Goal: Task Accomplishment & Management: Use online tool/utility

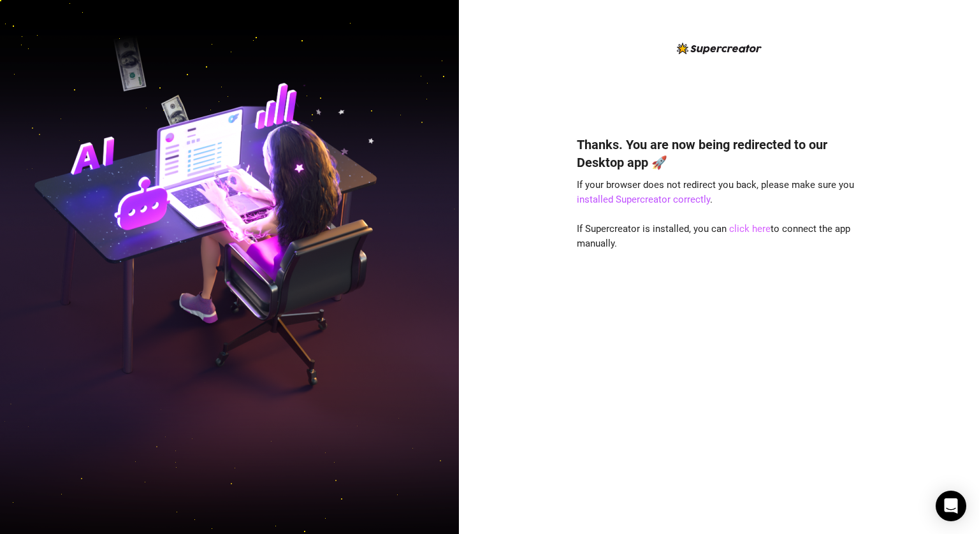
click at [747, 231] on link "click here" at bounding box center [749, 228] width 41 height 11
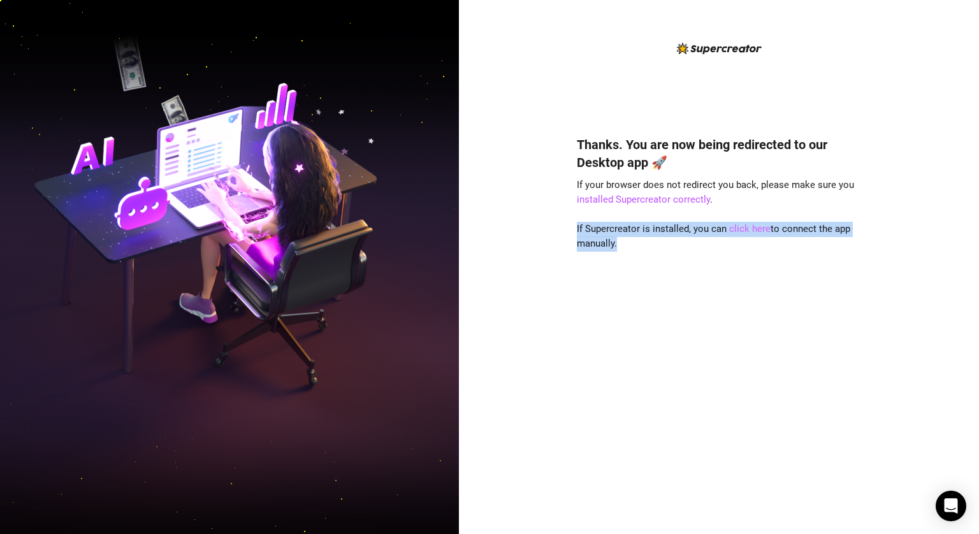
click at [747, 231] on link "click here" at bounding box center [749, 228] width 41 height 11
click at [746, 243] on div "Thanks. You are now being redirected to our Desktop app 🚀 If your browser does …" at bounding box center [719, 316] width 284 height 395
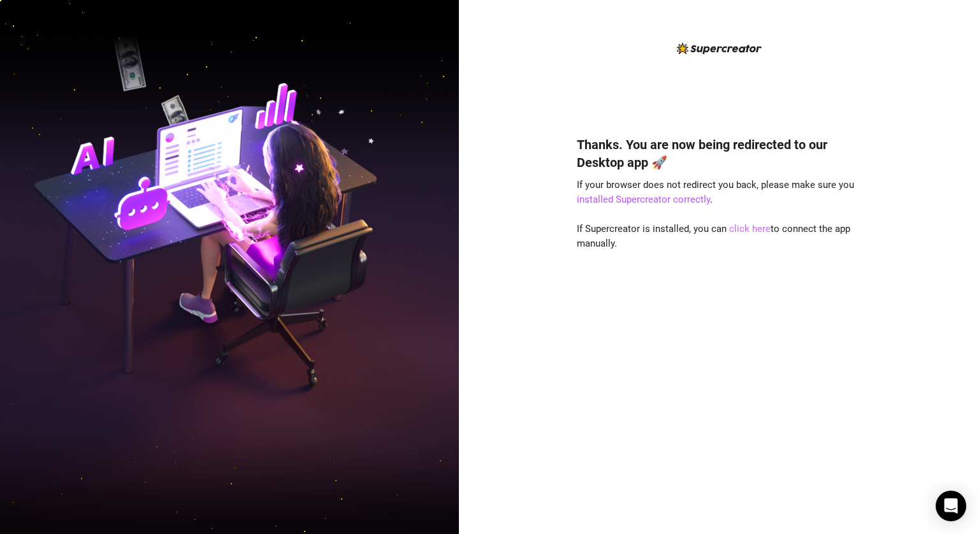
click at [747, 227] on link "click here" at bounding box center [749, 228] width 41 height 11
click at [747, 229] on link "click here" at bounding box center [749, 228] width 41 height 11
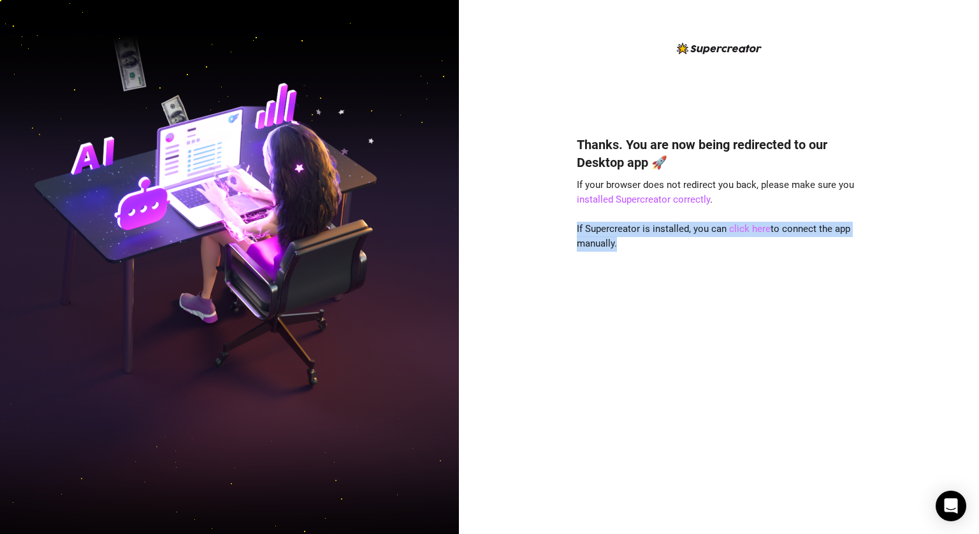
click at [747, 229] on link "click here" at bounding box center [749, 228] width 41 height 11
click at [749, 261] on div "Thanks. You are now being redirected to our Desktop app 🚀 If your browser does …" at bounding box center [719, 316] width 284 height 395
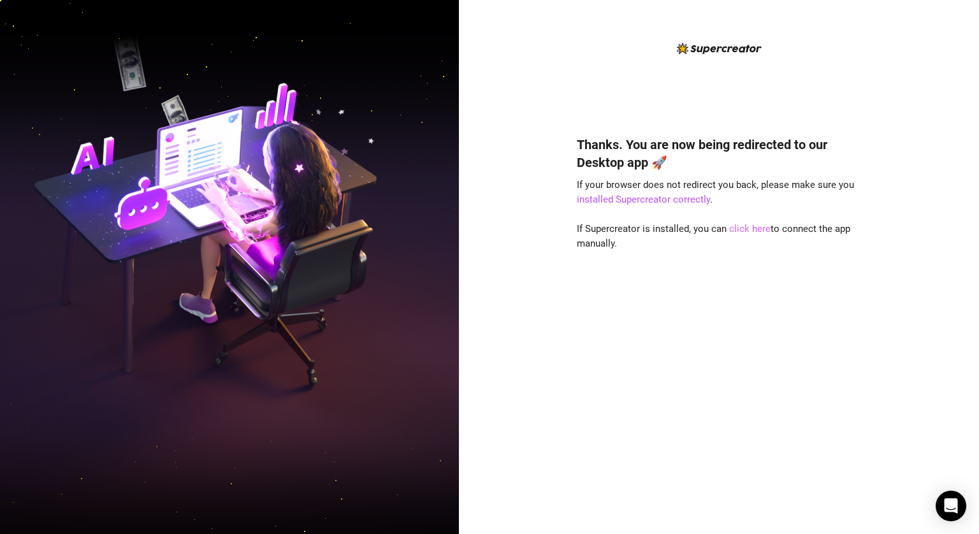
click at [752, 232] on link "click here" at bounding box center [749, 228] width 41 height 11
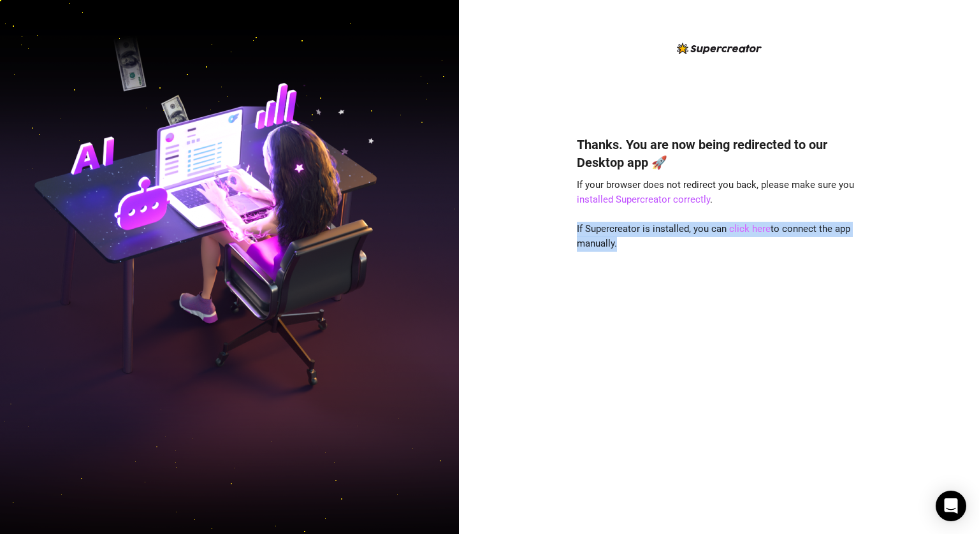
click at [752, 232] on link "click here" at bounding box center [749, 228] width 41 height 11
click at [749, 250] on div "Thanks. You are now being redirected to our Desktop app 🚀 If your browser does …" at bounding box center [719, 316] width 284 height 395
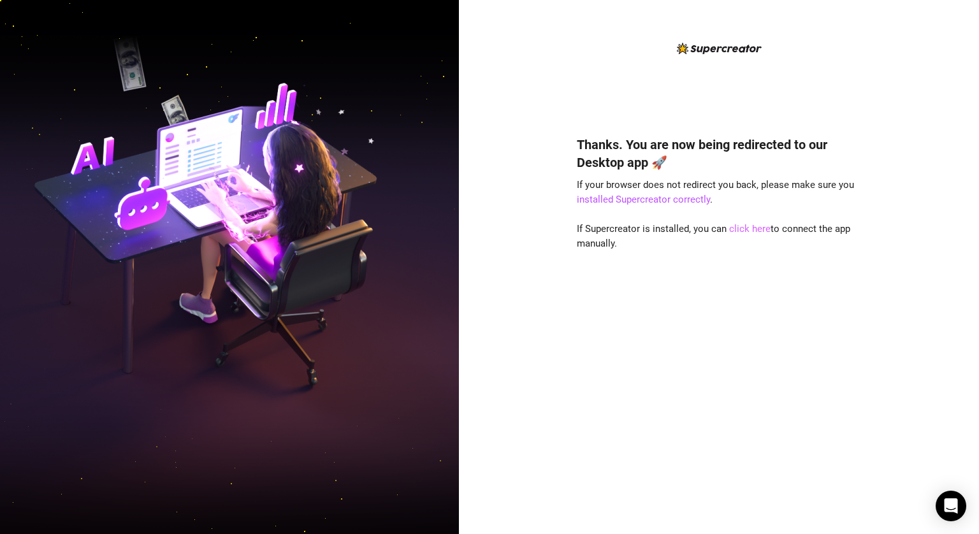
click at [736, 230] on link "click here" at bounding box center [749, 228] width 41 height 11
click at [736, 229] on link "click here" at bounding box center [749, 228] width 41 height 11
click at [741, 259] on div "Thanks. You are now being redirected to our Desktop app 🚀 If your browser does …" at bounding box center [719, 316] width 284 height 395
click at [748, 235] on div "Thanks. You are now being redirected to our Desktop app 🚀 If your browser does …" at bounding box center [719, 316] width 284 height 395
click at [747, 234] on link "click here" at bounding box center [749, 228] width 41 height 11
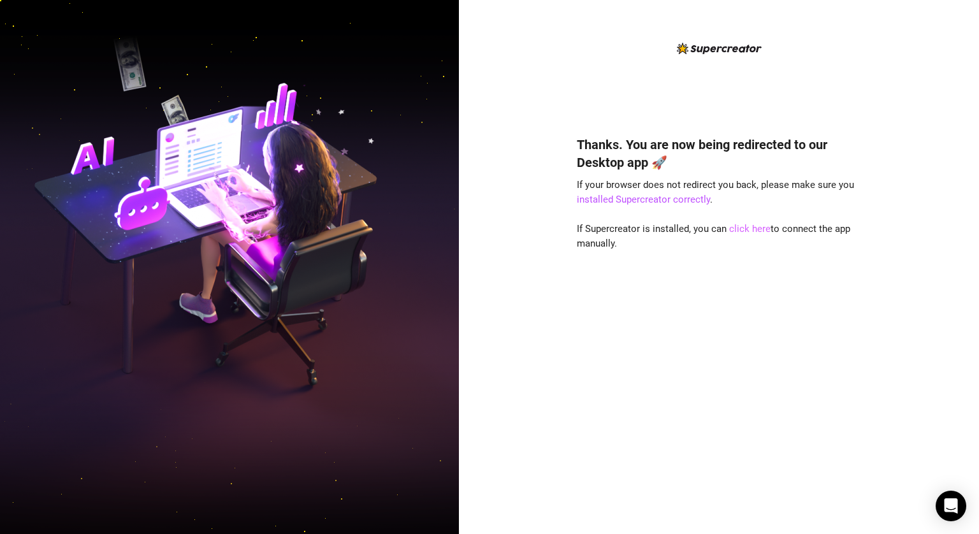
click at [746, 235] on link "click here" at bounding box center [749, 228] width 41 height 11
click at [744, 231] on link "click here" at bounding box center [749, 228] width 41 height 11
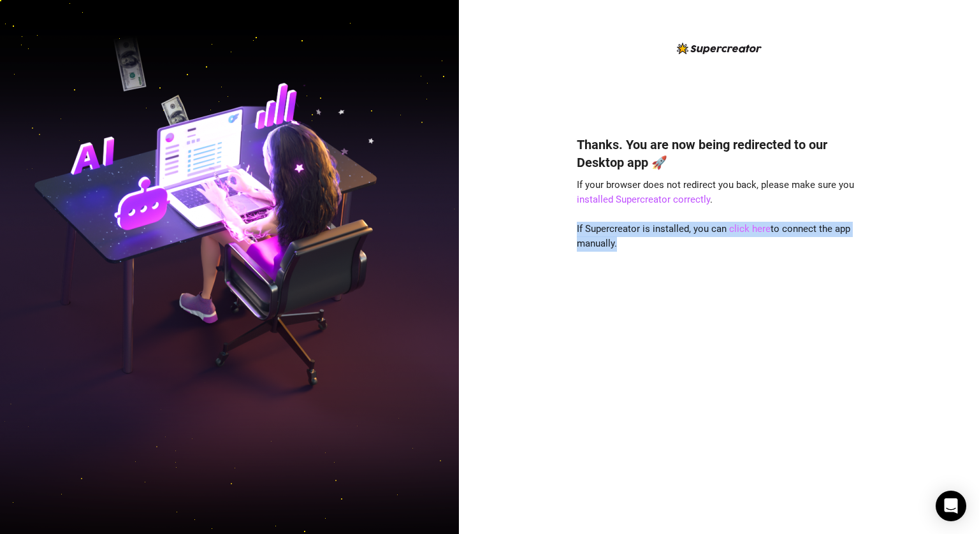
click at [744, 231] on link "click here" at bounding box center [749, 228] width 41 height 11
click at [740, 272] on div "Thanks. You are now being redirected to our Desktop app 🚀 If your browser does …" at bounding box center [719, 316] width 284 height 395
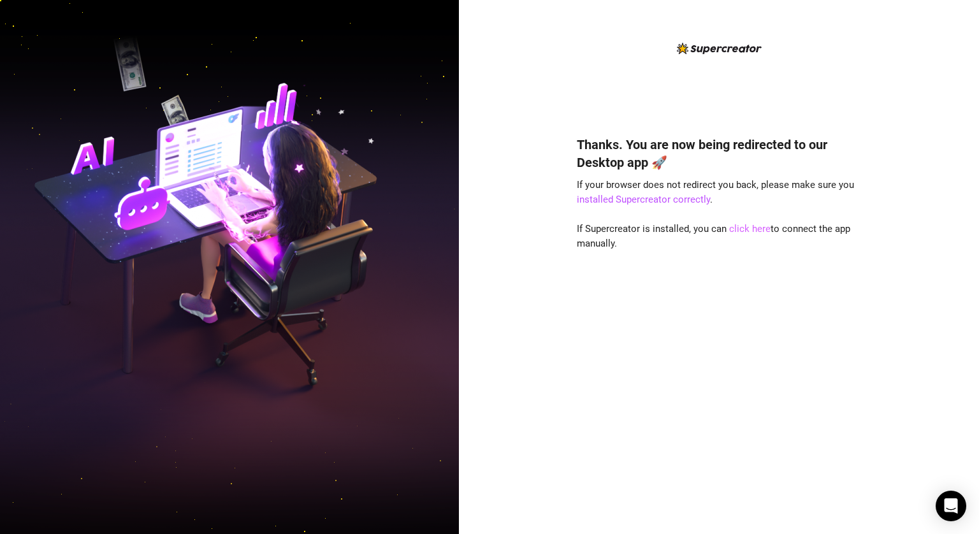
click at [754, 229] on link "click here" at bounding box center [749, 228] width 41 height 11
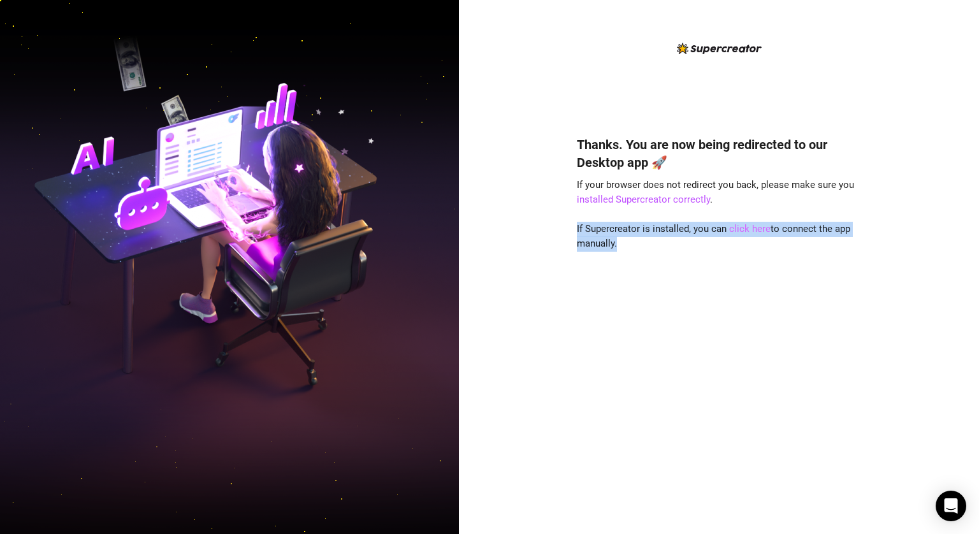
click at [754, 229] on link "click here" at bounding box center [749, 228] width 41 height 11
click at [754, 232] on link "click here" at bounding box center [749, 228] width 41 height 11
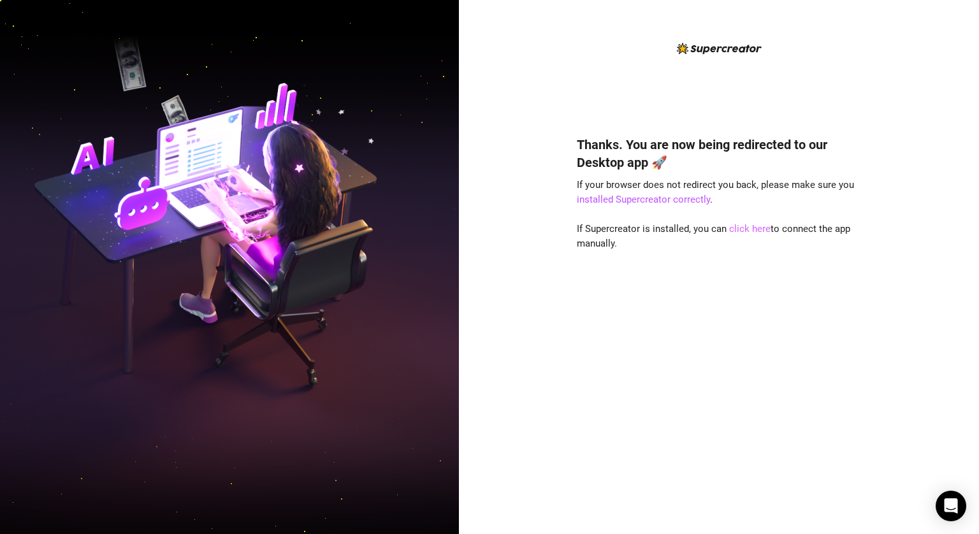
click at [746, 229] on link "click here" at bounding box center [749, 228] width 41 height 11
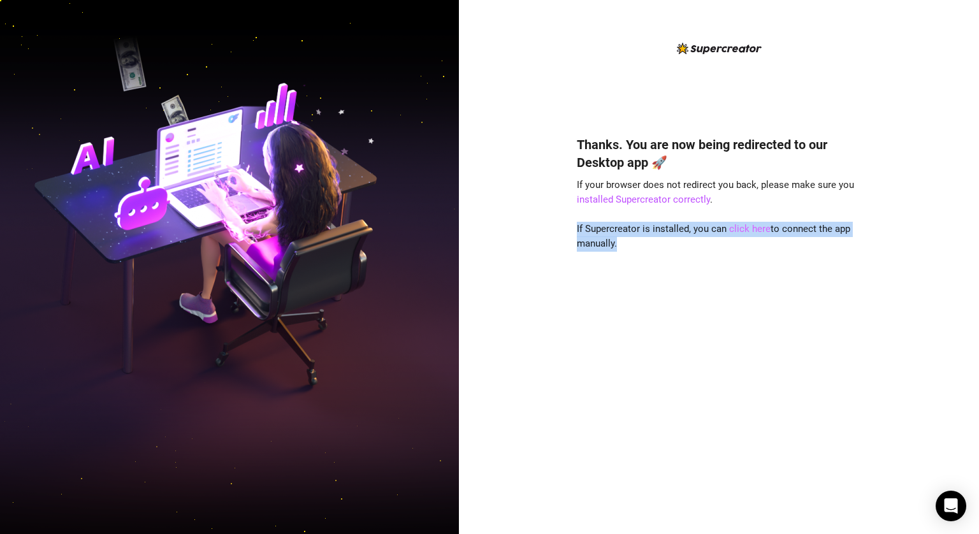
click at [746, 229] on link "click here" at bounding box center [749, 228] width 41 height 11
click at [730, 277] on div "Thanks. You are now being redirected to our Desktop app 🚀 If your browser does …" at bounding box center [719, 316] width 284 height 395
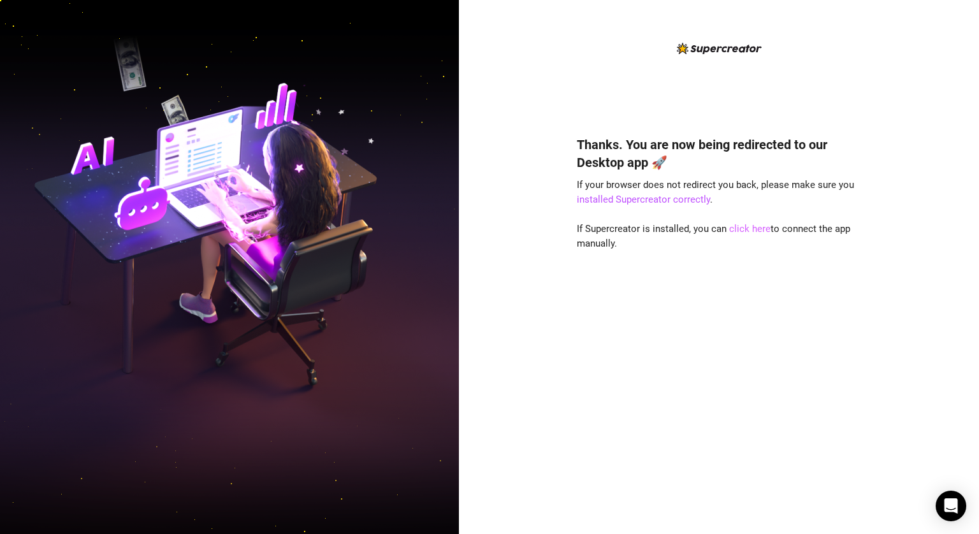
click at [749, 233] on link "click here" at bounding box center [749, 228] width 41 height 11
click at [730, 264] on div "Thanks. You are now being redirected to our Desktop app 🚀 If your browser does …" at bounding box center [719, 316] width 284 height 395
click at [745, 231] on link "click here" at bounding box center [749, 228] width 41 height 11
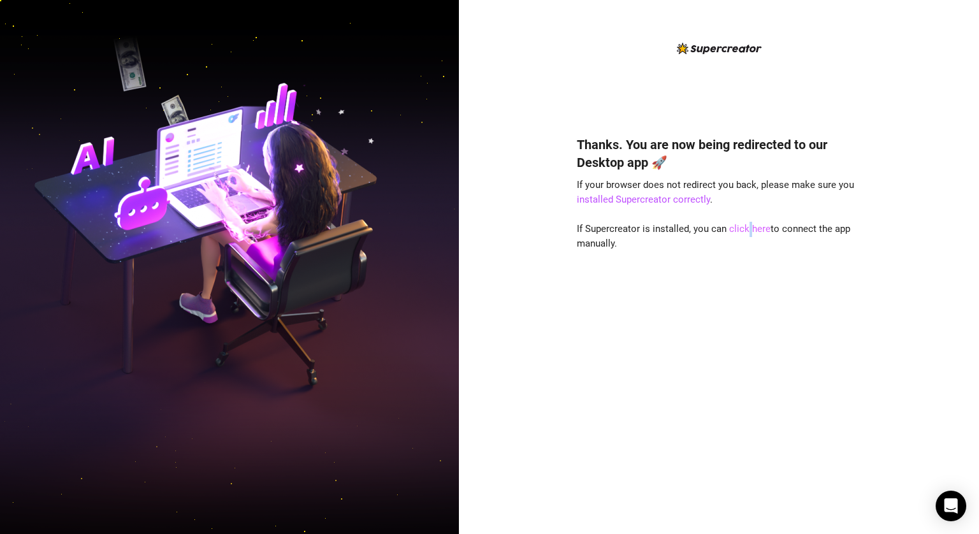
click at [746, 231] on link "click here" at bounding box center [749, 228] width 41 height 11
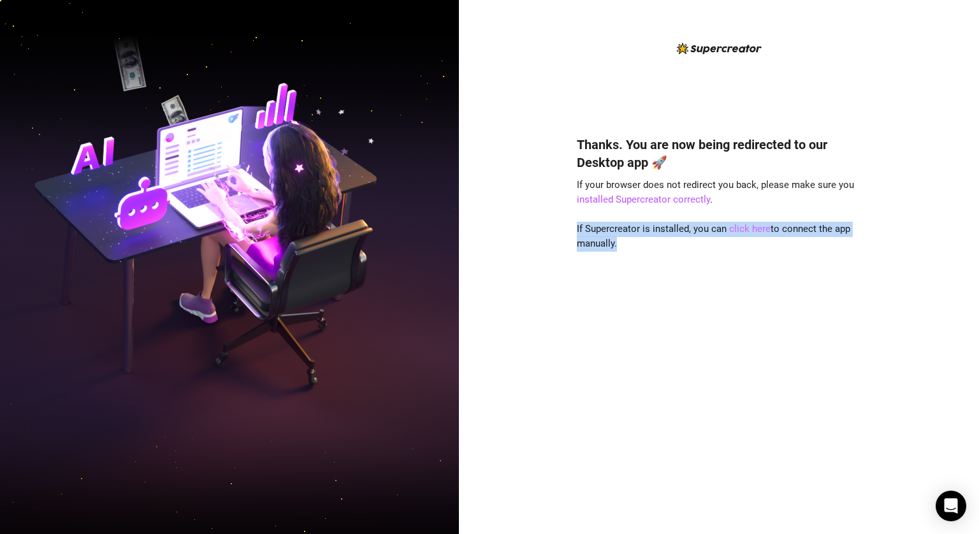
click at [745, 231] on link "click here" at bounding box center [749, 228] width 41 height 11
click at [745, 280] on div "Thanks. You are now being redirected to our Desktop app 🚀 If your browser does …" at bounding box center [719, 316] width 284 height 395
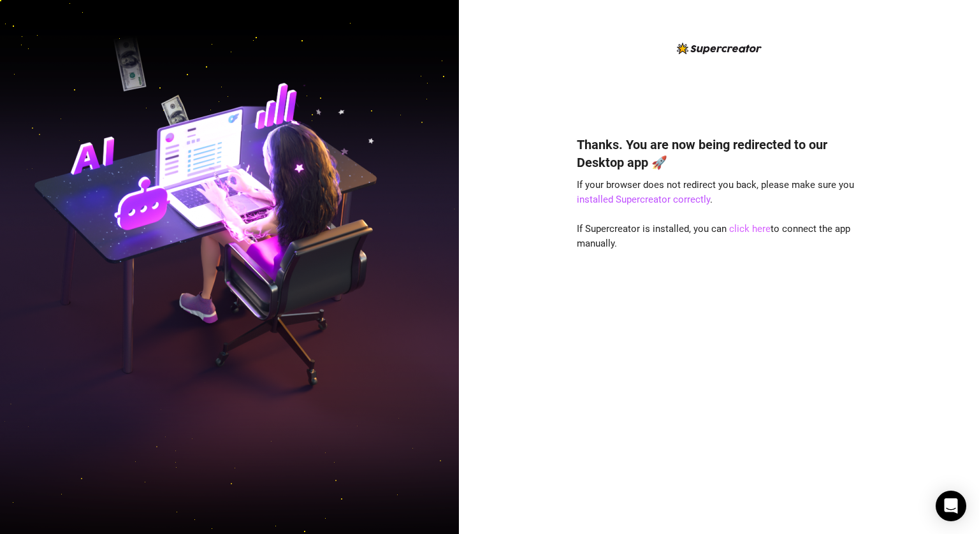
click at [750, 234] on link "click here" at bounding box center [749, 228] width 41 height 11
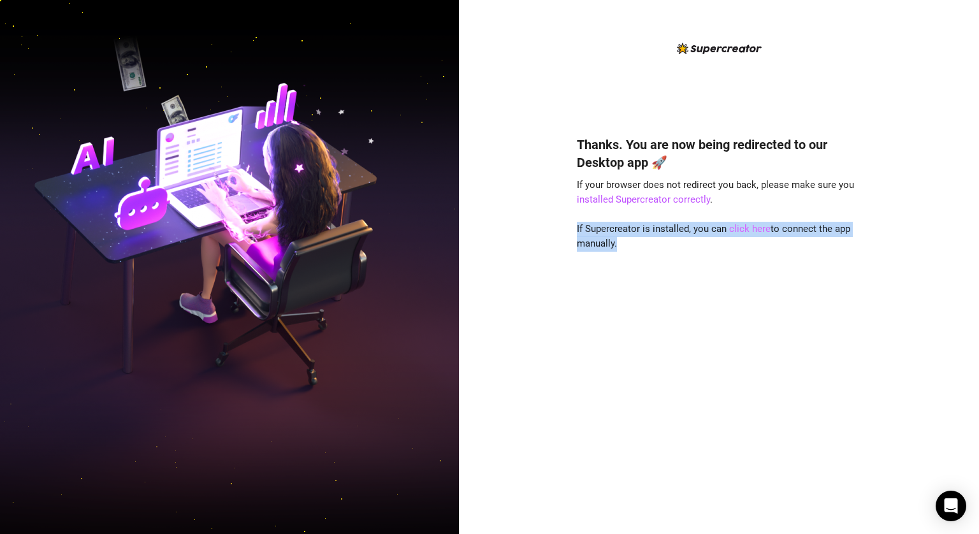
click at [751, 234] on link "click here" at bounding box center [749, 228] width 41 height 11
click at [751, 263] on div "Thanks. You are now being redirected to our Desktop app 🚀 If your browser does …" at bounding box center [719, 316] width 284 height 395
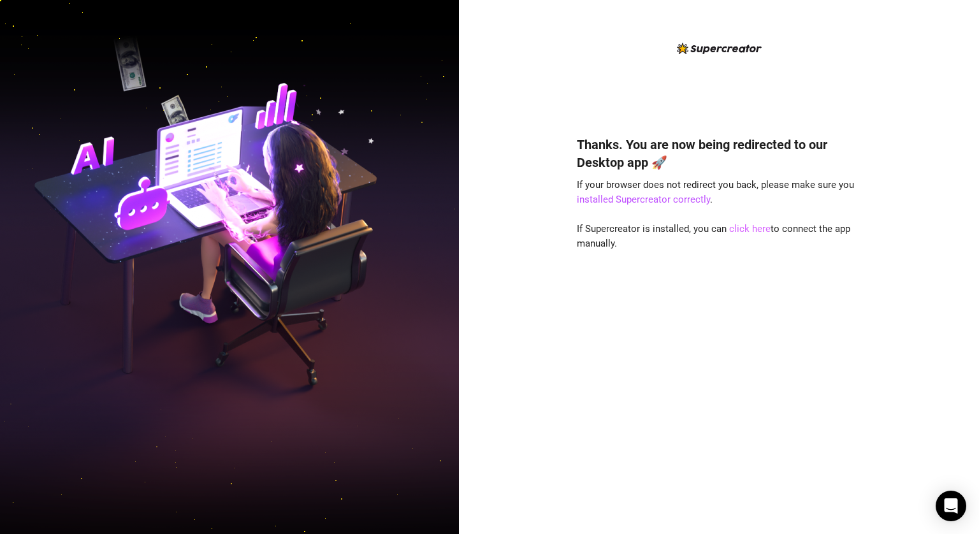
click at [745, 225] on link "click here" at bounding box center [749, 228] width 41 height 11
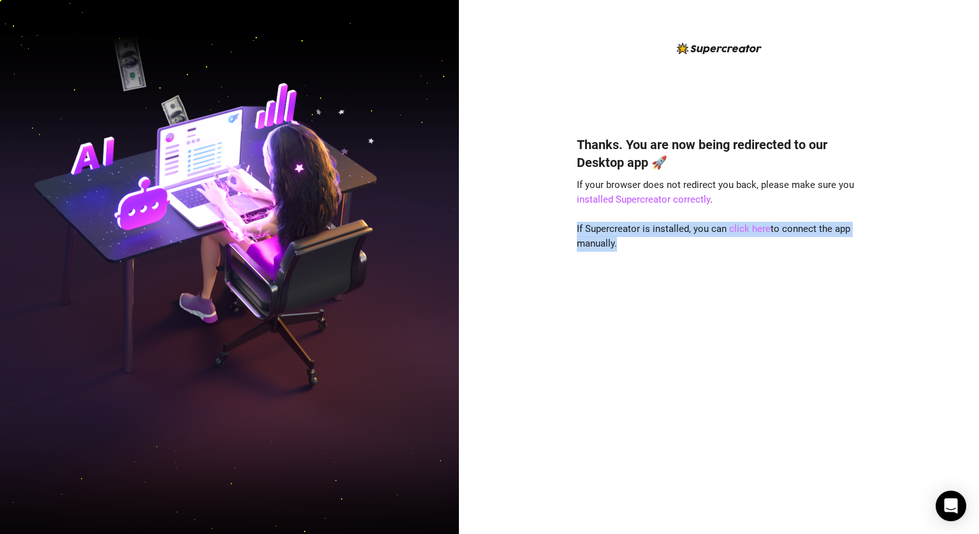
click at [745, 225] on link "click here" at bounding box center [749, 228] width 41 height 11
click at [741, 261] on div "Thanks. You are now being redirected to our Desktop app 🚀 If your browser does …" at bounding box center [719, 316] width 284 height 395
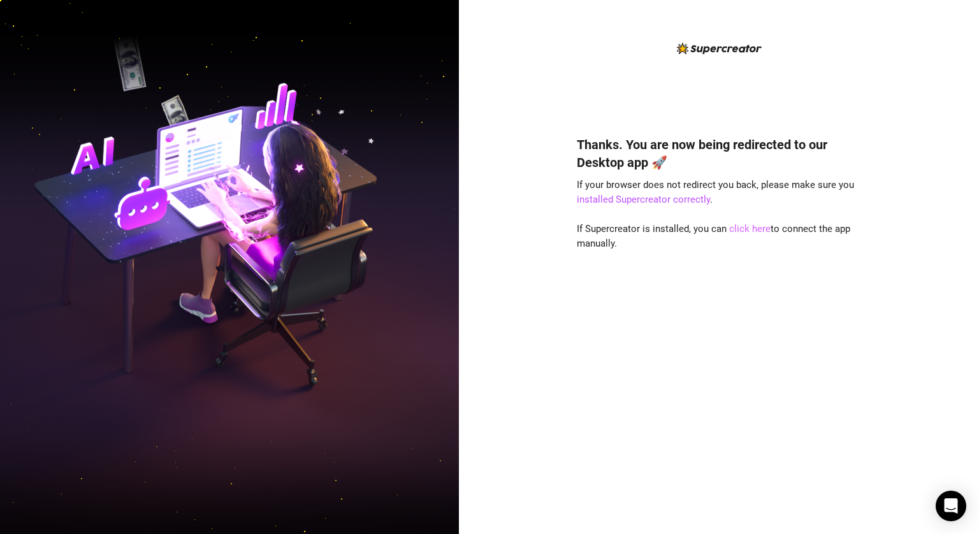
click at [740, 229] on link "click here" at bounding box center [749, 228] width 41 height 11
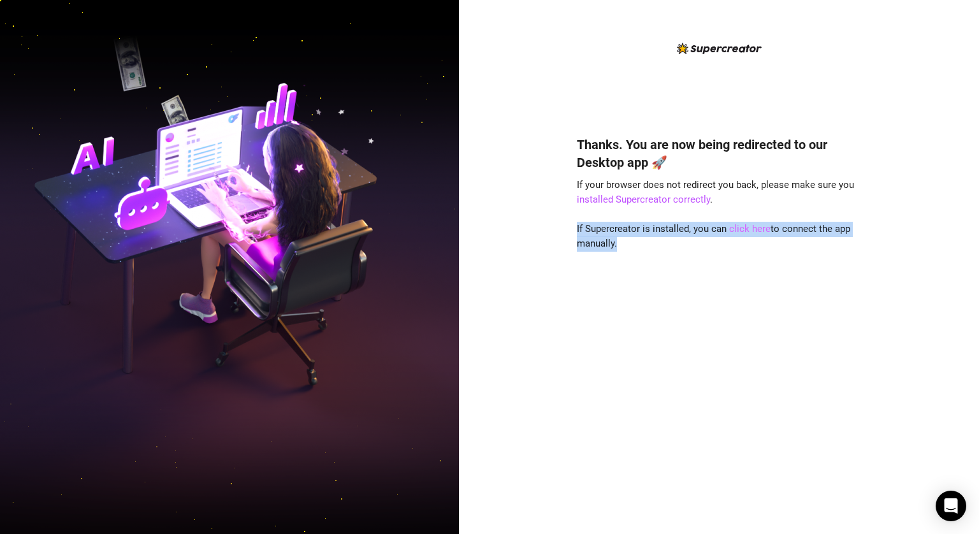
click at [740, 229] on link "click here" at bounding box center [749, 228] width 41 height 11
click at [739, 252] on div "Thanks. You are now being redirected to our Desktop app 🚀 If your browser does …" at bounding box center [719, 316] width 284 height 395
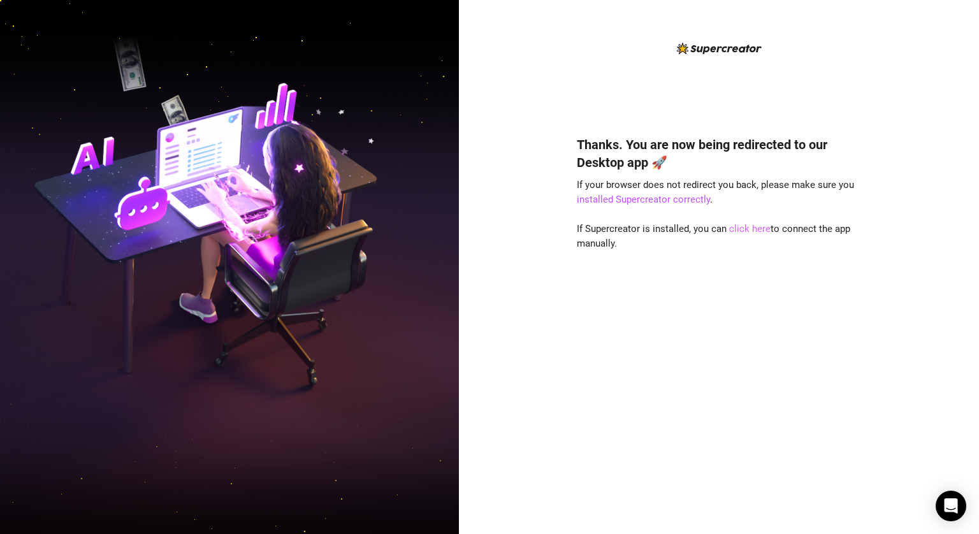
click at [739, 226] on link "click here" at bounding box center [749, 228] width 41 height 11
click at [735, 261] on div "Thanks. You are now being redirected to our Desktop app 🚀 If your browser does …" at bounding box center [719, 316] width 284 height 395
click at [742, 236] on div "Thanks. You are now being redirected to our Desktop app 🚀 If your browser does …" at bounding box center [719, 316] width 284 height 395
click at [742, 239] on div "Thanks. You are now being redirected to our Desktop app 🚀 If your browser does …" at bounding box center [719, 316] width 284 height 395
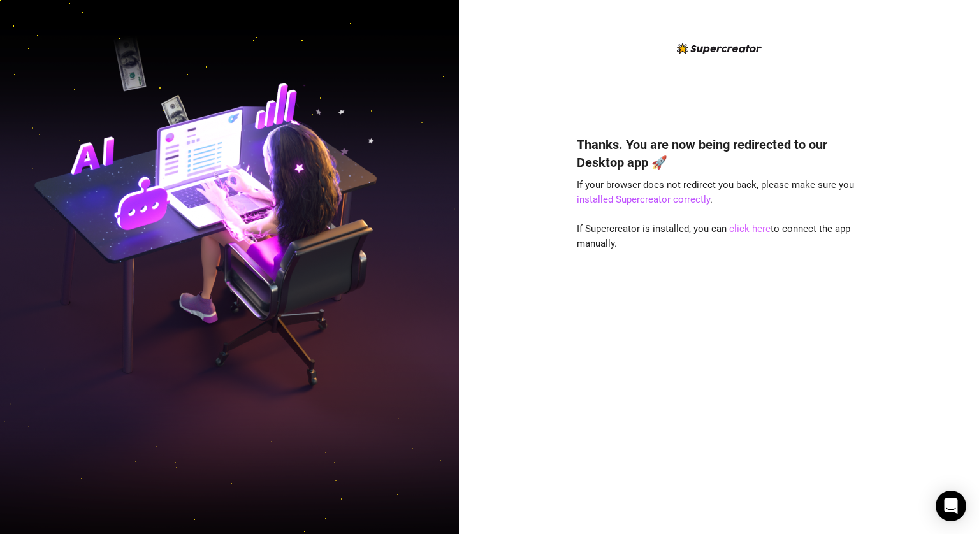
click at [745, 233] on link "click here" at bounding box center [749, 228] width 41 height 11
click at [731, 260] on div "Thanks. You are now being redirected to our Desktop app 🚀 If your browser does …" at bounding box center [719, 316] width 284 height 395
click at [653, 203] on link "installed Supercreator correctly" at bounding box center [643, 199] width 133 height 11
click at [740, 218] on div "Thanks. You are now being redirected to our Desktop app 🚀 If your browser does …" at bounding box center [719, 316] width 284 height 395
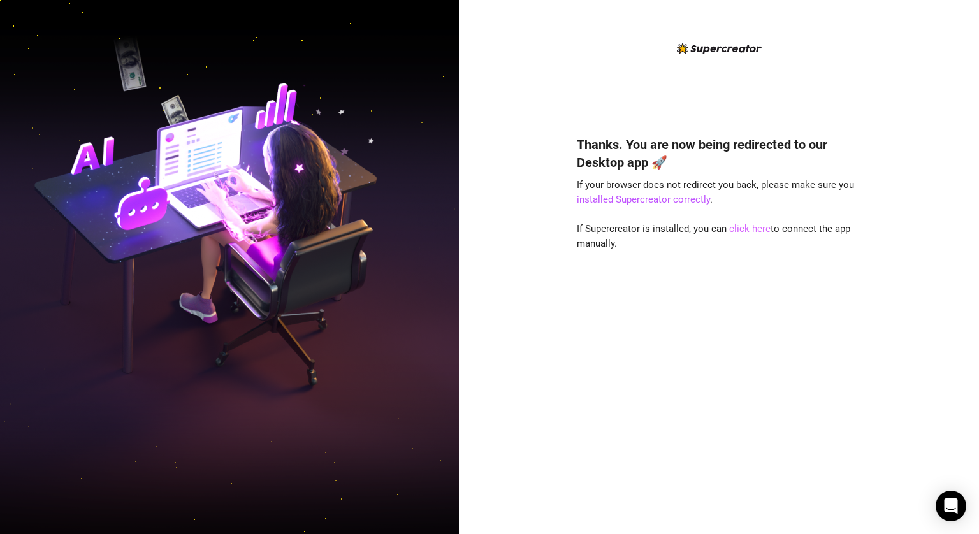
click at [739, 225] on link "click here" at bounding box center [749, 228] width 41 height 11
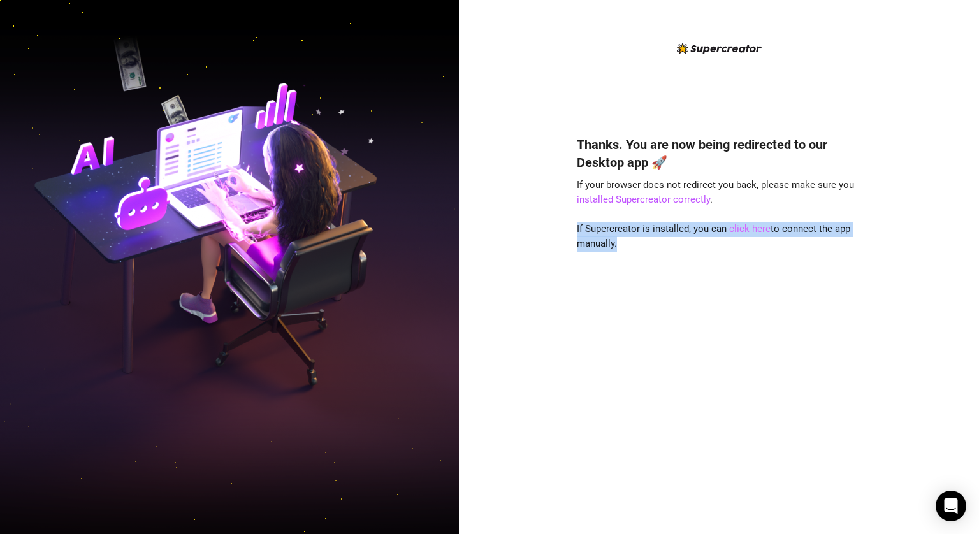
click at [739, 225] on link "click here" at bounding box center [749, 228] width 41 height 11
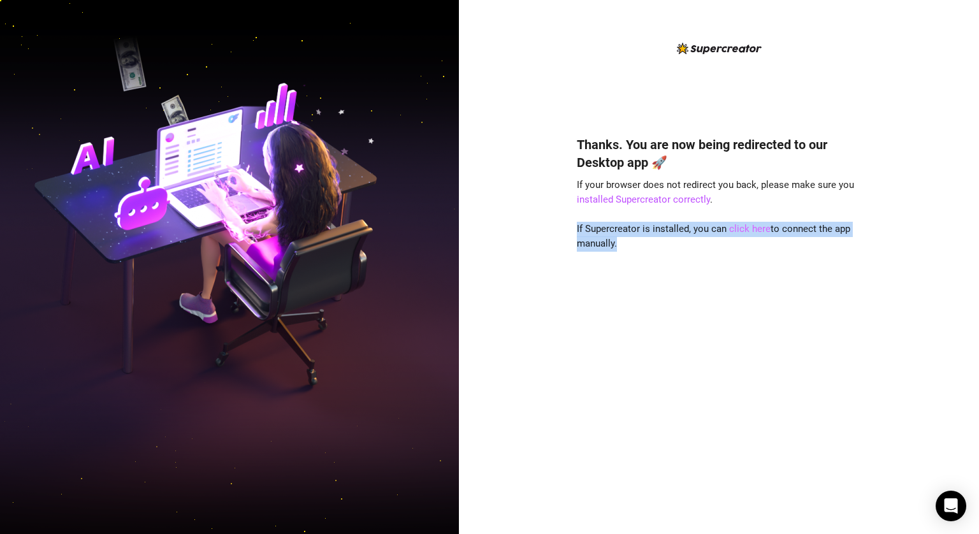
click at [739, 225] on link "click here" at bounding box center [749, 228] width 41 height 11
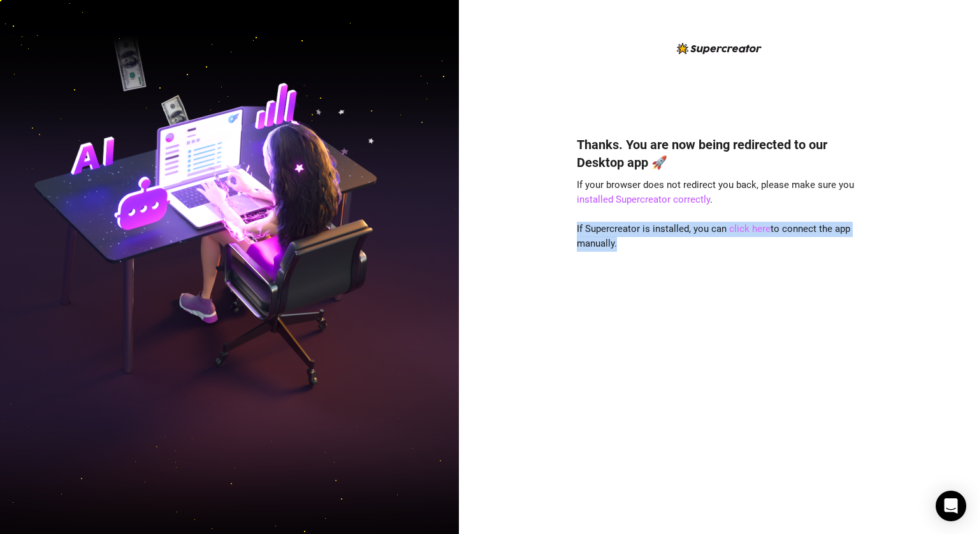
click at [754, 232] on link "click here" at bounding box center [749, 228] width 41 height 11
click at [752, 228] on link "click here" at bounding box center [749, 228] width 41 height 11
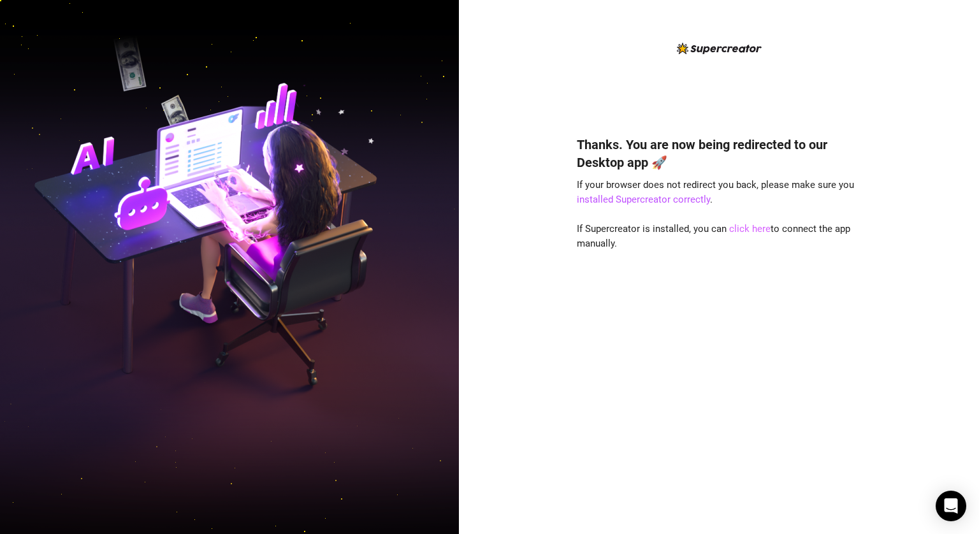
drag, startPoint x: 752, startPoint y: 261, endPoint x: 753, endPoint y: 233, distance: 27.4
click at [752, 259] on div "Thanks. You are now being redirected to our Desktop app 🚀 If your browser does …" at bounding box center [719, 316] width 284 height 395
click at [751, 228] on link "click here" at bounding box center [749, 228] width 41 height 11
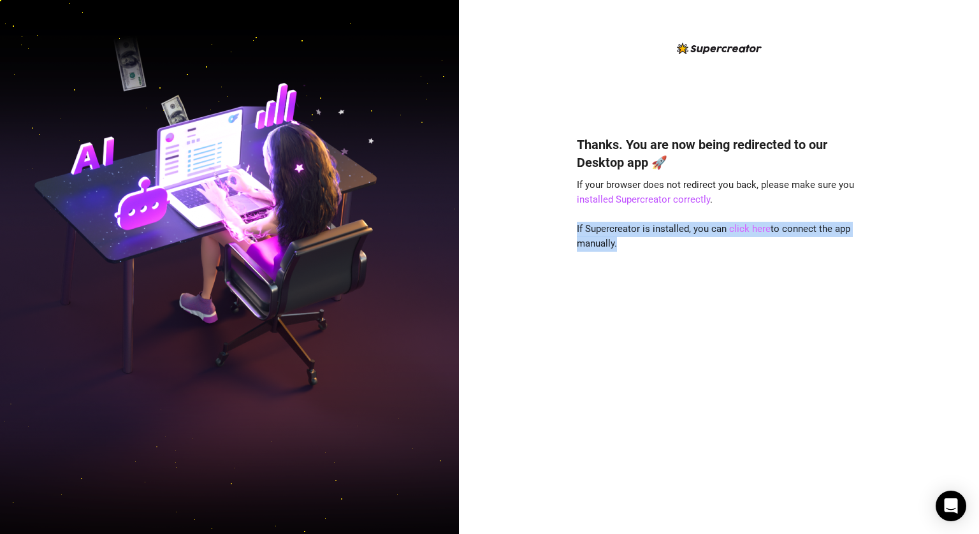
click at [751, 228] on link "click here" at bounding box center [749, 228] width 41 height 11
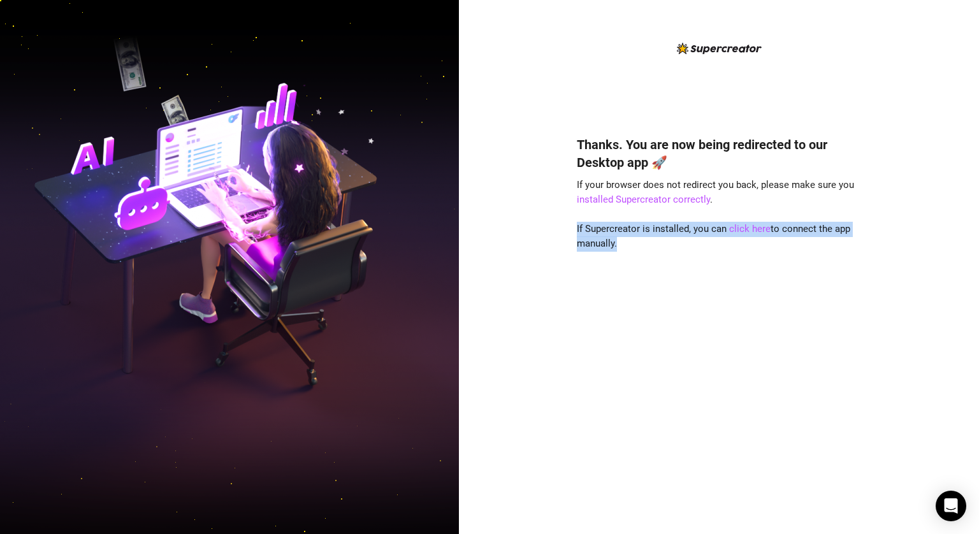
click at [751, 263] on div "Thanks. You are now being redirected to our Desktop app 🚀 If your browser does …" at bounding box center [719, 316] width 284 height 395
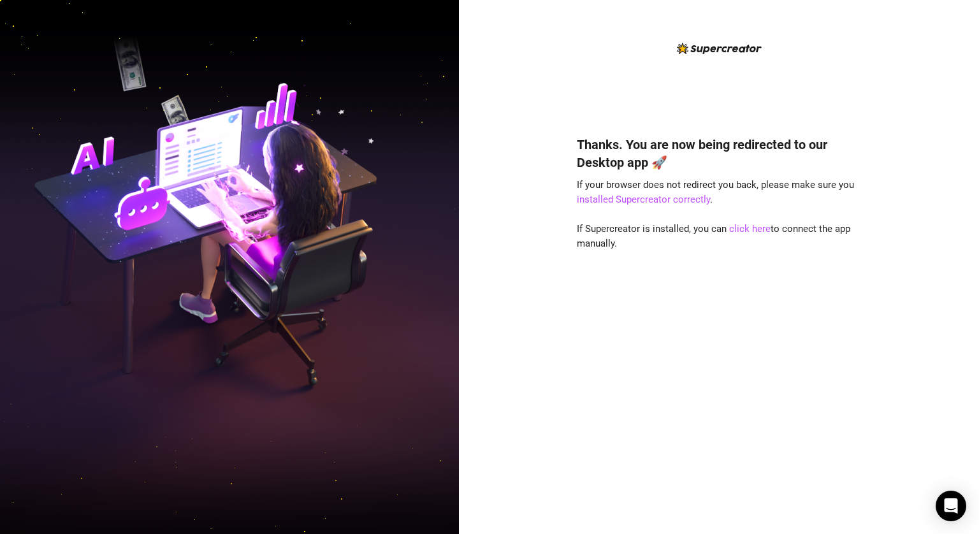
click at [746, 220] on div "Thanks. You are now being redirected to our Desktop app 🚀 If your browser does …" at bounding box center [719, 316] width 284 height 395
click at [742, 229] on link "click here" at bounding box center [749, 228] width 41 height 11
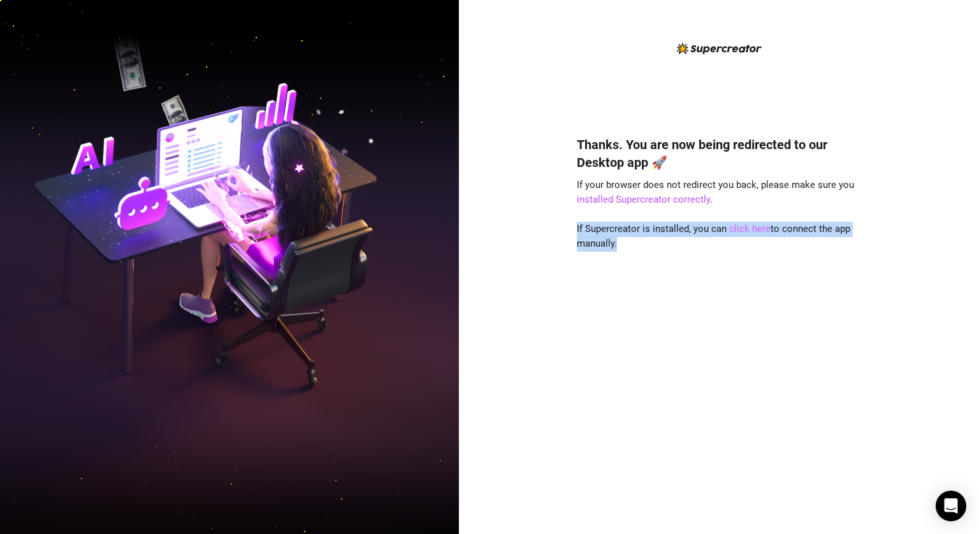
click at [742, 229] on link "click here" at bounding box center [749, 228] width 41 height 11
click at [744, 263] on div "Thanks. You are now being redirected to our Desktop app 🚀 If your browser does …" at bounding box center [719, 316] width 284 height 395
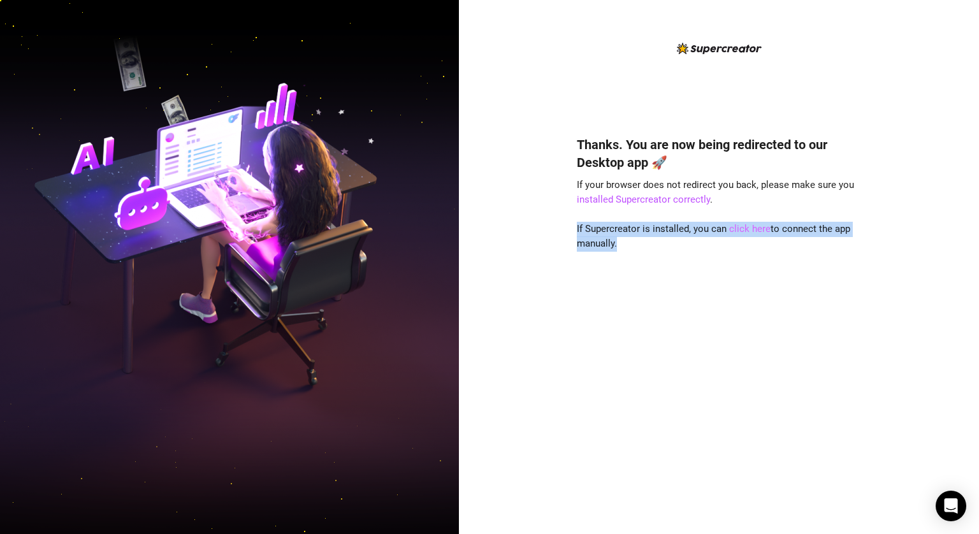
click at [742, 236] on div "Thanks. You are now being redirected to our Desktop app 🚀 If your browser does …" at bounding box center [719, 316] width 284 height 395
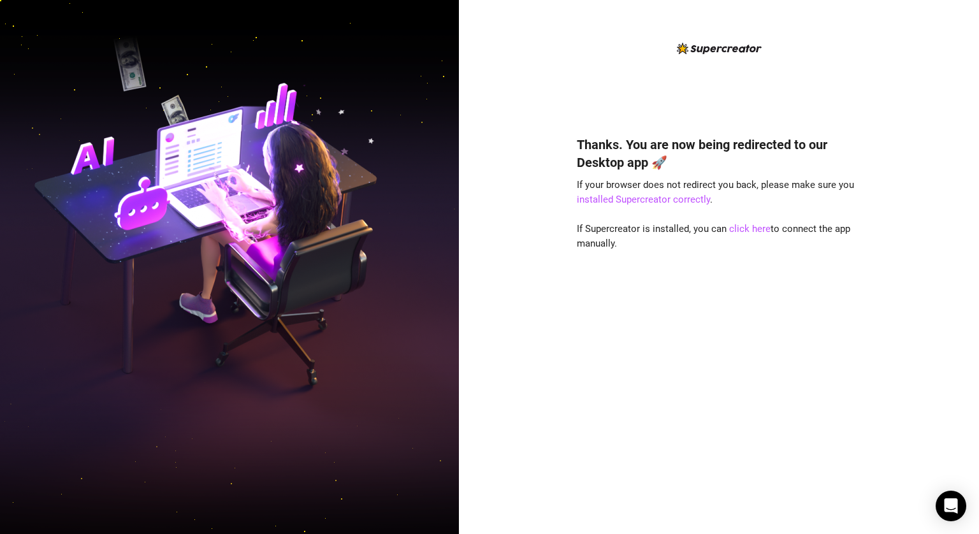
click at [741, 252] on div "Thanks. You are now being redirected to our Desktop app 🚀 If your browser does …" at bounding box center [719, 316] width 284 height 395
click at [744, 233] on link "click here" at bounding box center [749, 228] width 41 height 11
click at [742, 232] on link "click here" at bounding box center [749, 228] width 41 height 11
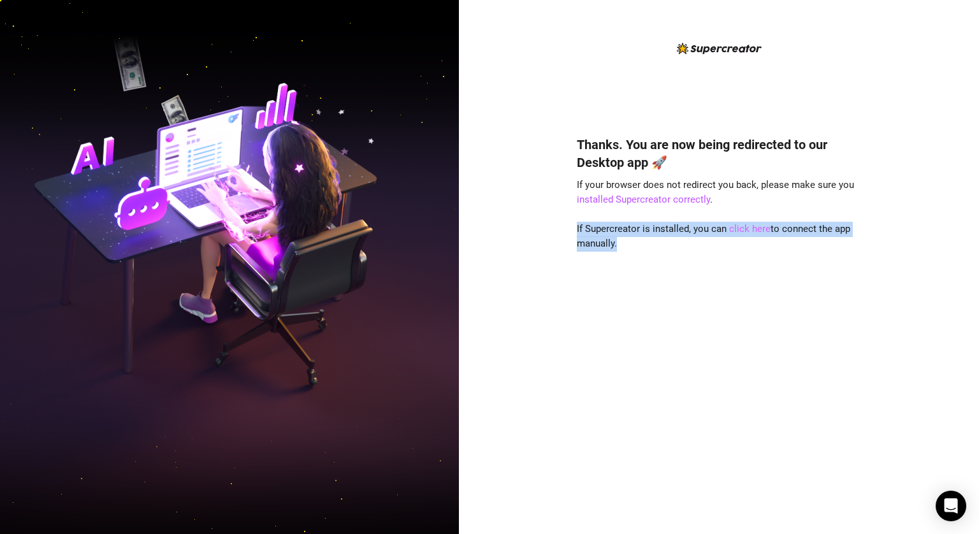
click at [742, 232] on link "click here" at bounding box center [749, 228] width 41 height 11
click at [745, 251] on div "Thanks. You are now being redirected to our Desktop app 🚀 If your browser does …" at bounding box center [719, 316] width 284 height 395
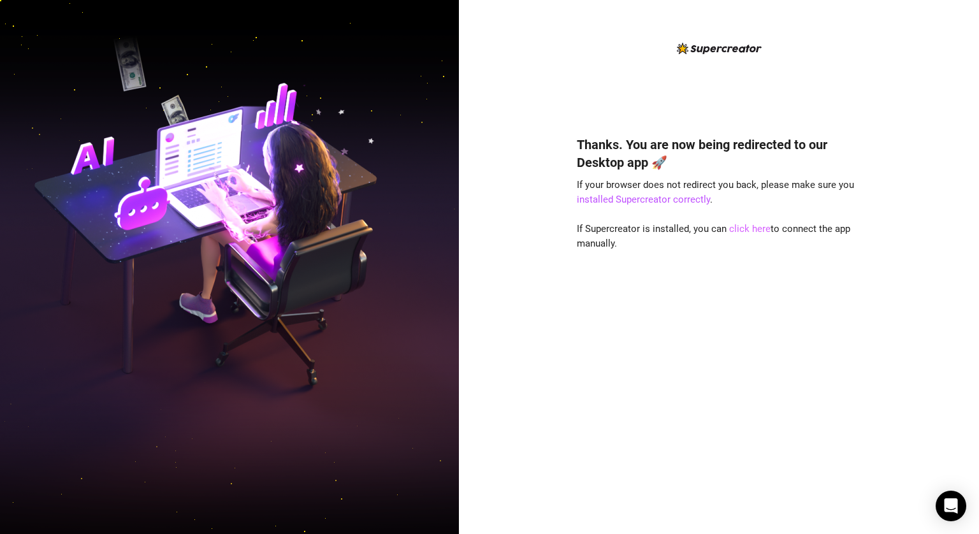
click at [743, 227] on link "click here" at bounding box center [749, 228] width 41 height 11
click at [749, 247] on div "Thanks. You are now being redirected to our Desktop app 🚀 If your browser does …" at bounding box center [719, 316] width 284 height 395
click at [742, 231] on link "click here" at bounding box center [749, 228] width 41 height 11
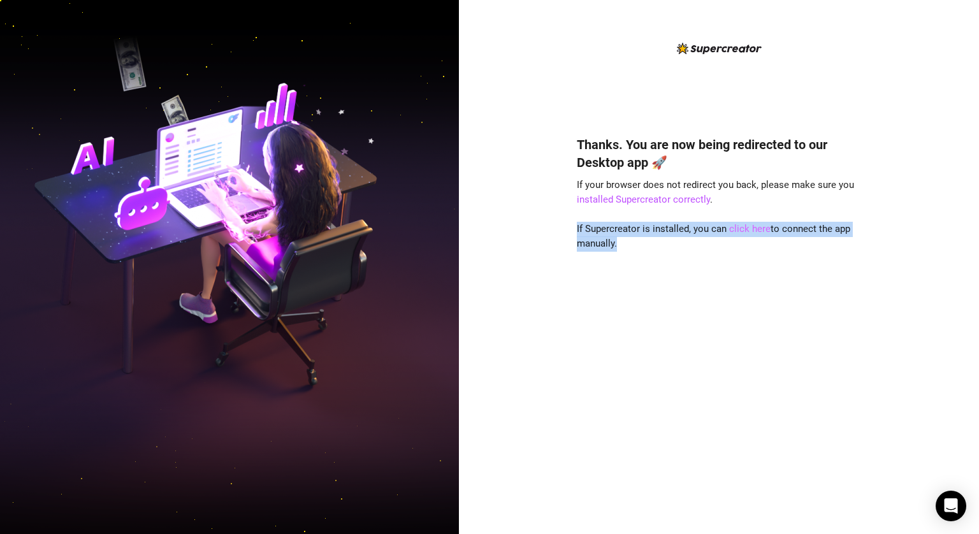
click at [742, 231] on link "click here" at bounding box center [749, 228] width 41 height 11
click at [745, 252] on div "Thanks. You are now being redirected to our Desktop app 🚀 If your browser does …" at bounding box center [719, 316] width 284 height 395
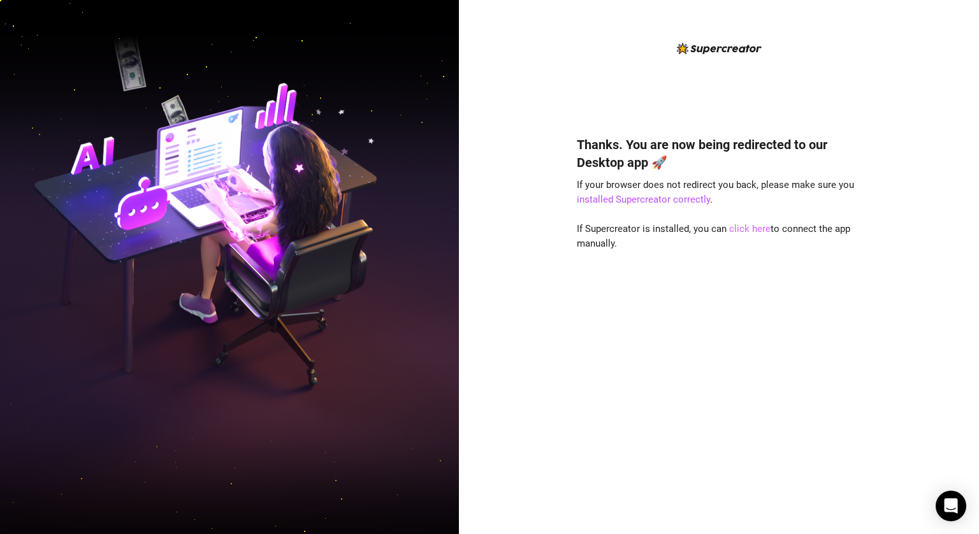
click at [742, 227] on link "click here" at bounding box center [749, 228] width 41 height 11
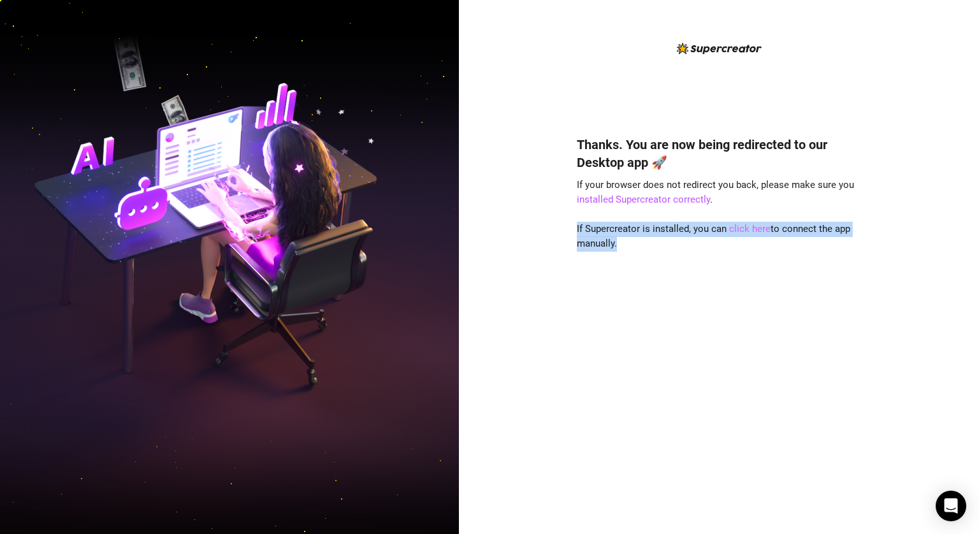
click at [742, 227] on link "click here" at bounding box center [749, 228] width 41 height 11
click at [744, 257] on div "Thanks. You are now being redirected to our Desktop app 🚀 If your browser does …" at bounding box center [719, 316] width 284 height 395
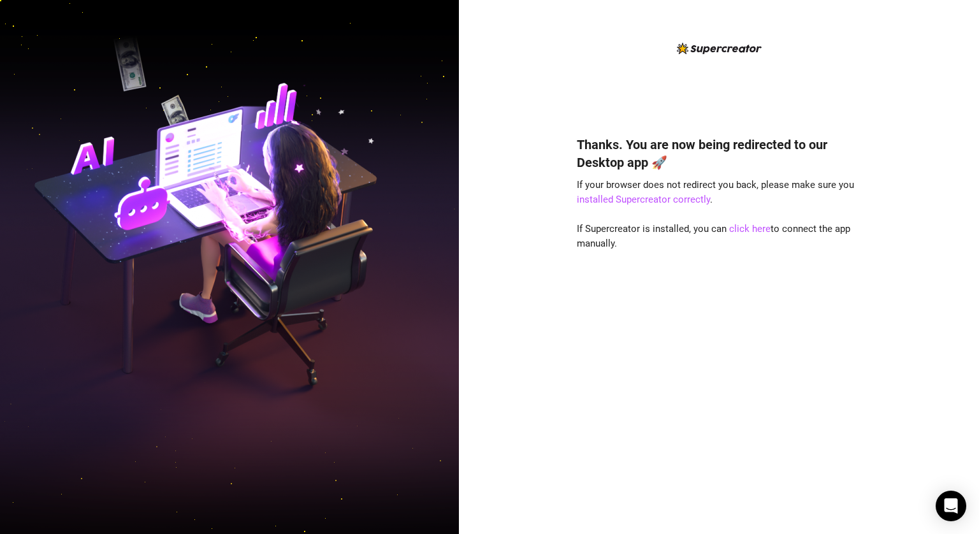
click at [746, 236] on div "Thanks. You are now being redirected to our Desktop app 🚀 If your browser does …" at bounding box center [719, 316] width 284 height 395
click at [747, 275] on div "Thanks. You are now being redirected to our Desktop app 🚀 If your browser does …" at bounding box center [719, 316] width 284 height 395
click at [752, 229] on link "click here" at bounding box center [749, 228] width 41 height 11
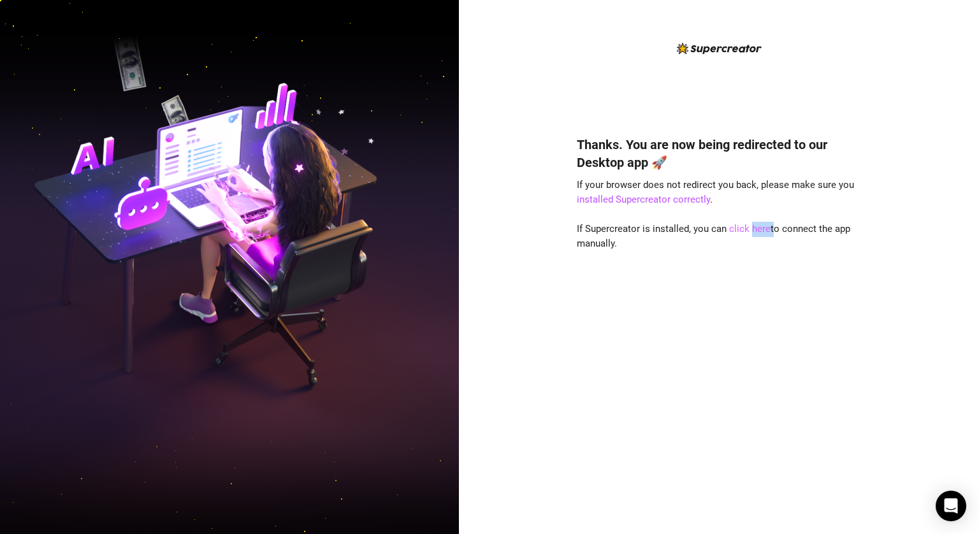
click at [752, 229] on link "click here" at bounding box center [749, 228] width 41 height 11
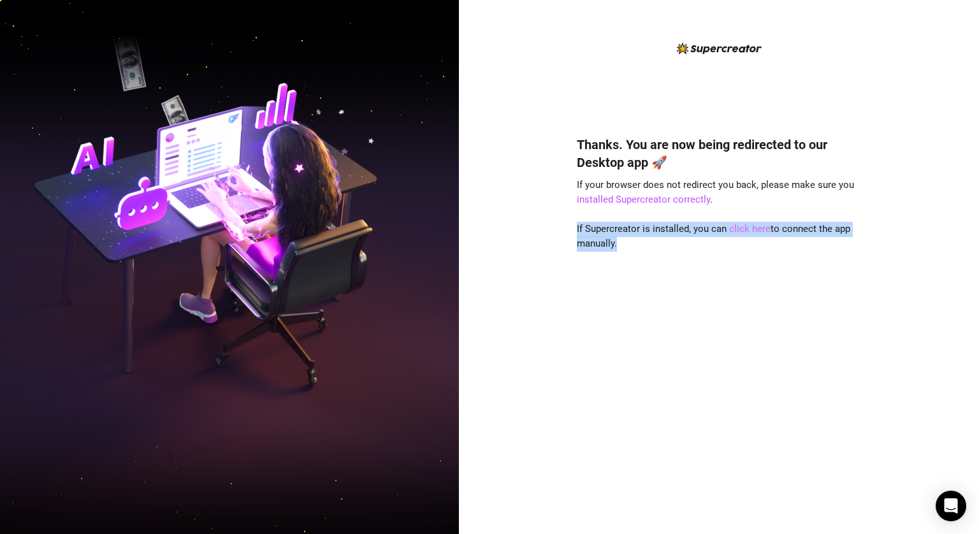
click at [752, 229] on link "click here" at bounding box center [749, 228] width 41 height 11
click at [750, 242] on div "Thanks. You are now being redirected to our Desktop app 🚀 If your browser does …" at bounding box center [719, 316] width 284 height 395
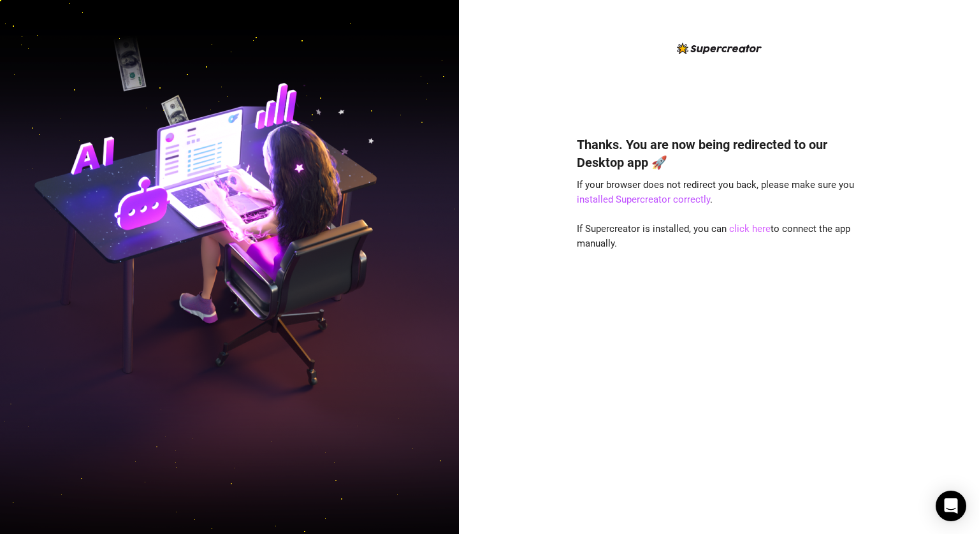
click at [752, 228] on link "click here" at bounding box center [749, 228] width 41 height 11
drag, startPoint x: 747, startPoint y: 259, endPoint x: 747, endPoint y: 239, distance: 20.4
click at [747, 259] on div "Thanks. You are now being redirected to our Desktop app 🚀 If your browser does …" at bounding box center [719, 316] width 284 height 395
click at [747, 233] on link "click here" at bounding box center [749, 228] width 41 height 11
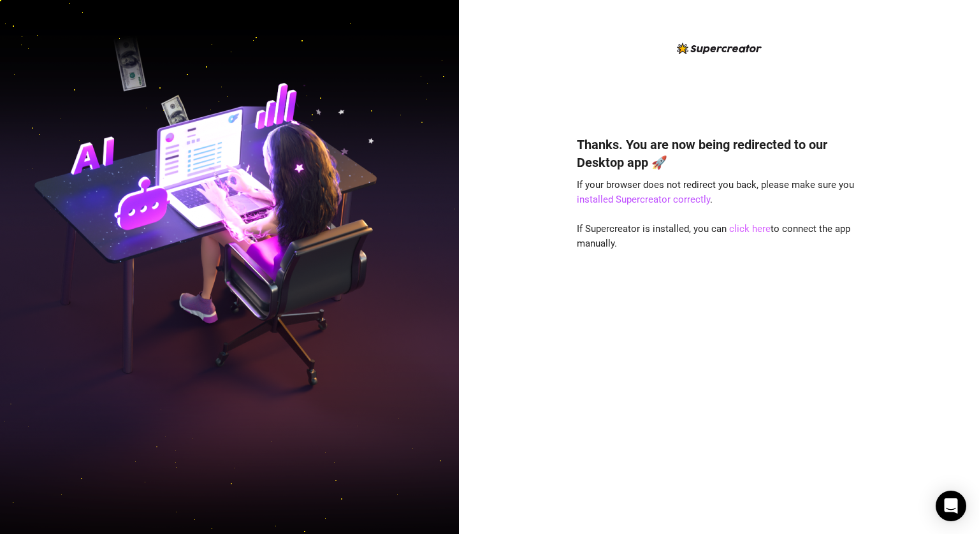
click at [745, 230] on link "click here" at bounding box center [749, 228] width 41 height 11
click at [742, 264] on div "Thanks. You are now being redirected to our Desktop app 🚀 If your browser does …" at bounding box center [719, 316] width 284 height 395
click at [743, 229] on link "click here" at bounding box center [749, 228] width 41 height 11
click at [744, 264] on div "Thanks. You are now being redirected to our Desktop app 🚀 If your browser does …" at bounding box center [719, 316] width 284 height 395
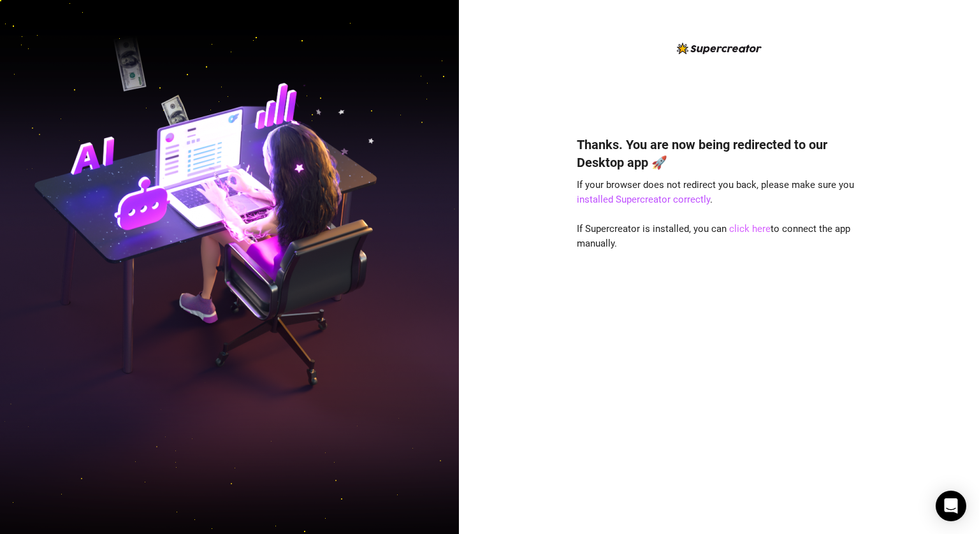
click at [755, 229] on link "click here" at bounding box center [749, 228] width 41 height 11
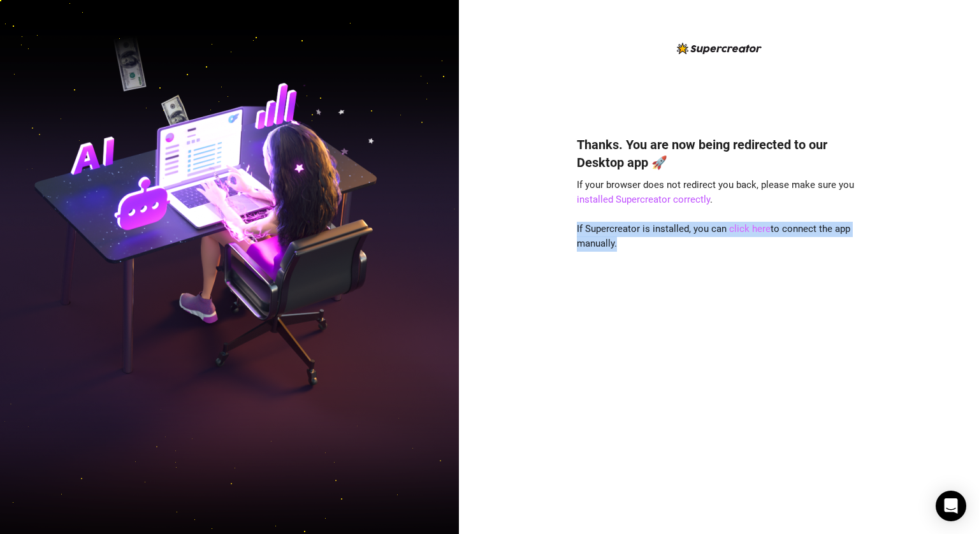
click at [755, 229] on link "click here" at bounding box center [749, 228] width 41 height 11
click at [751, 256] on div "Thanks. You are now being redirected to our Desktop app 🚀 If your browser does …" at bounding box center [719, 316] width 284 height 395
click at [751, 229] on link "click here" at bounding box center [749, 228] width 41 height 11
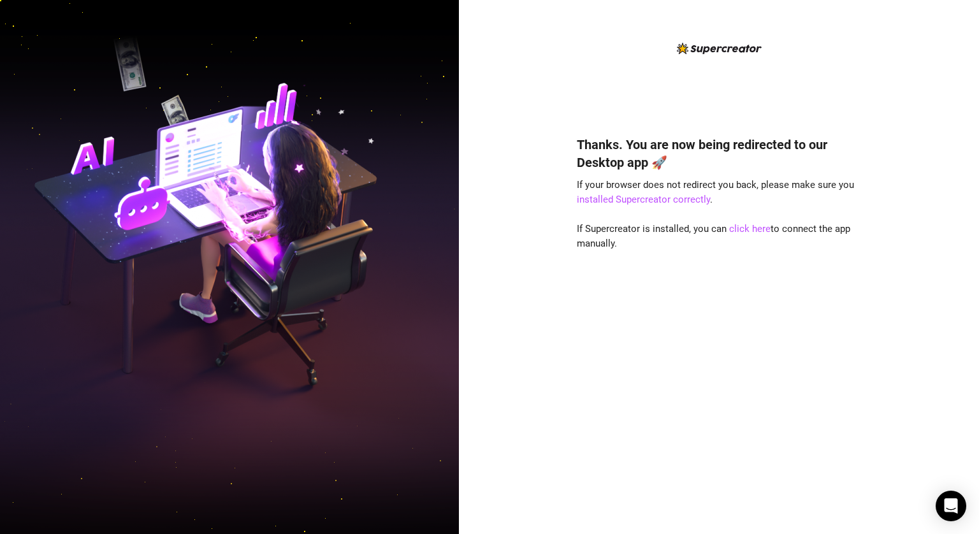
click at [747, 254] on div "Thanks. You are now being redirected to our Desktop app 🚀 If your browser does …" at bounding box center [719, 316] width 284 height 395
click at [753, 227] on link "click here" at bounding box center [749, 228] width 41 height 11
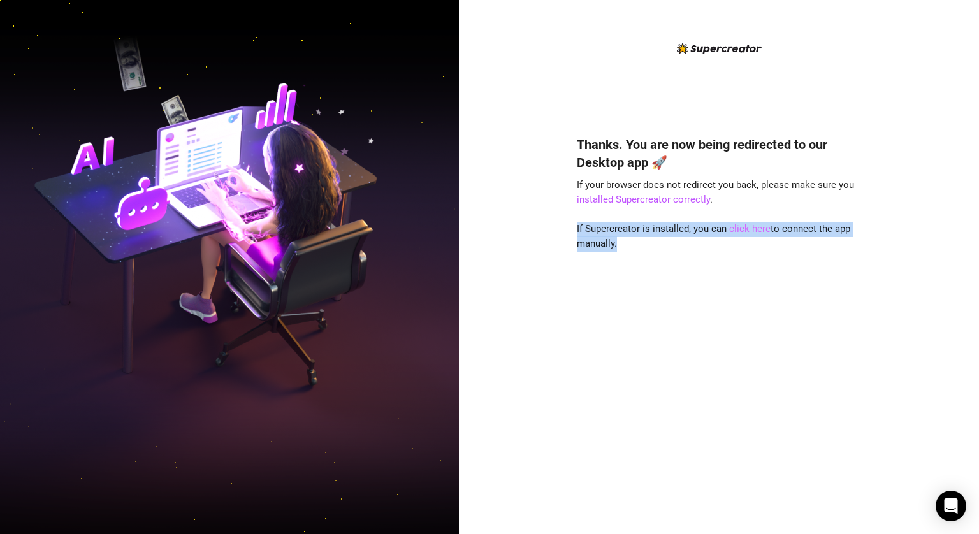
click at [753, 227] on link "click here" at bounding box center [749, 228] width 41 height 11
drag, startPoint x: 753, startPoint y: 264, endPoint x: 754, endPoint y: 248, distance: 16.0
click at [753, 263] on div "Thanks. You are now being redirected to our Desktop app 🚀 If your browser does …" at bounding box center [719, 316] width 284 height 395
click at [754, 226] on link "click here" at bounding box center [749, 228] width 41 height 11
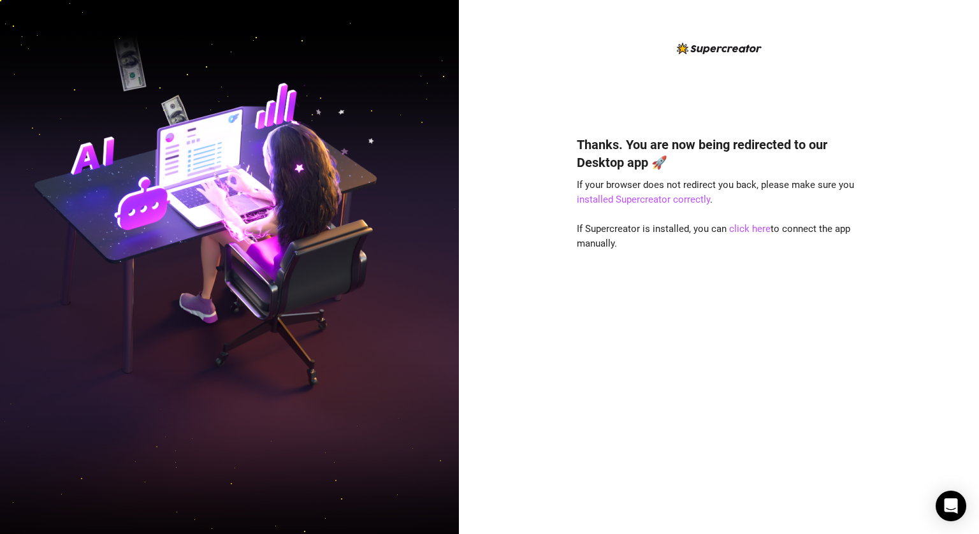
click at [750, 255] on div "Thanks. You are now being redirected to our Desktop app 🚀 If your browser does …" at bounding box center [719, 316] width 284 height 395
click at [734, 229] on link "click here" at bounding box center [749, 228] width 41 height 11
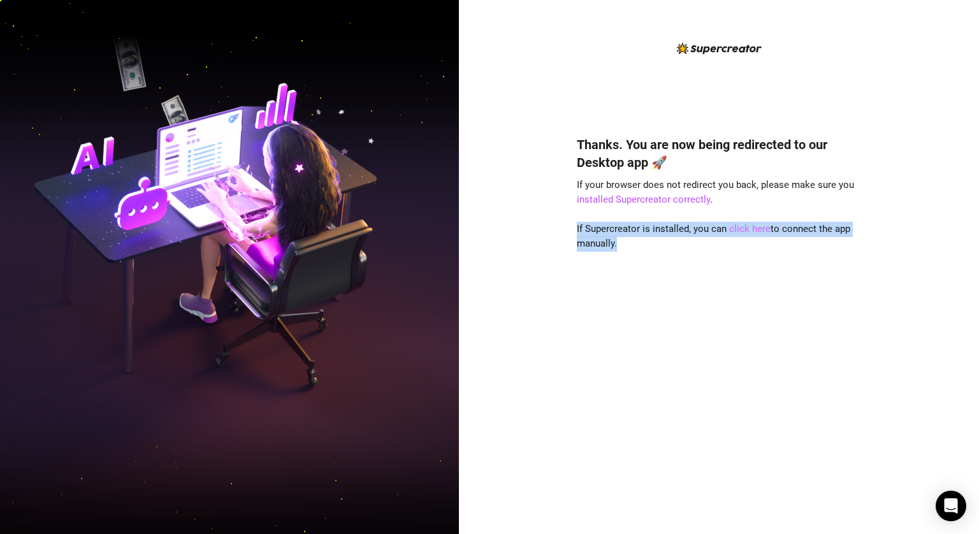
click at [734, 229] on link "click here" at bounding box center [749, 228] width 41 height 11
click at [747, 273] on div "Thanks. You are now being redirected to our Desktop app 🚀 If your browser does …" at bounding box center [719, 316] width 284 height 395
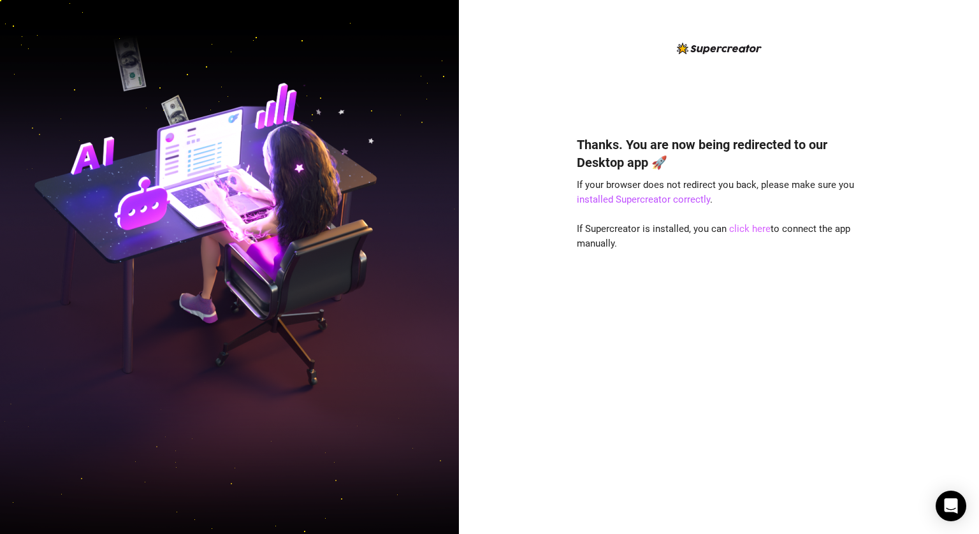
click at [752, 233] on link "click here" at bounding box center [749, 228] width 41 height 11
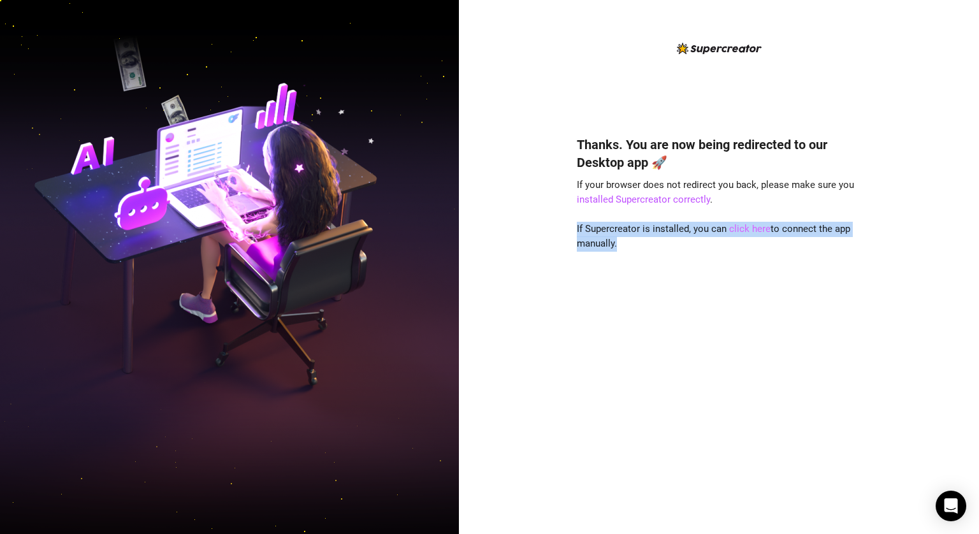
click at [752, 233] on link "click here" at bounding box center [749, 228] width 41 height 11
click at [746, 271] on div "Thanks. You are now being redirected to our Desktop app 🚀 If your browser does …" at bounding box center [719, 316] width 284 height 395
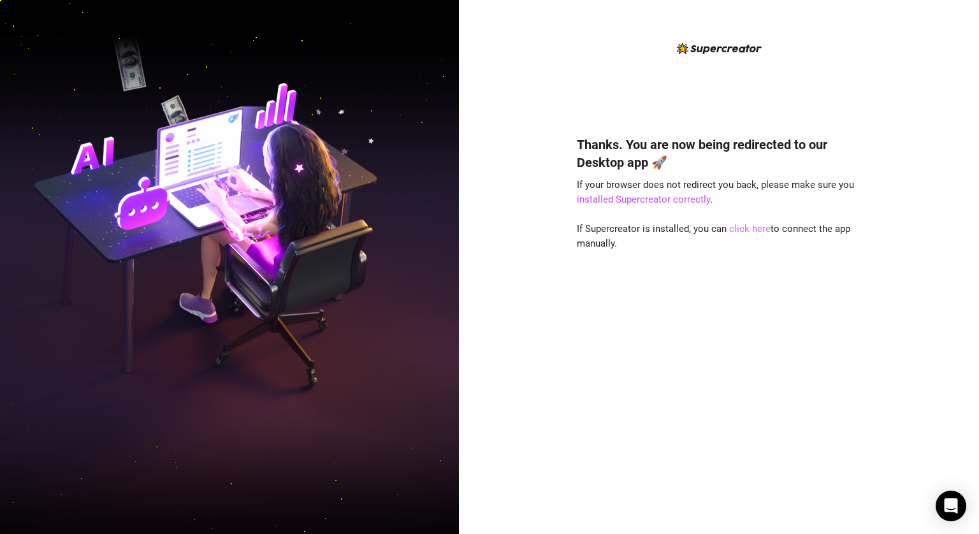
click at [741, 225] on link "click here" at bounding box center [749, 228] width 41 height 11
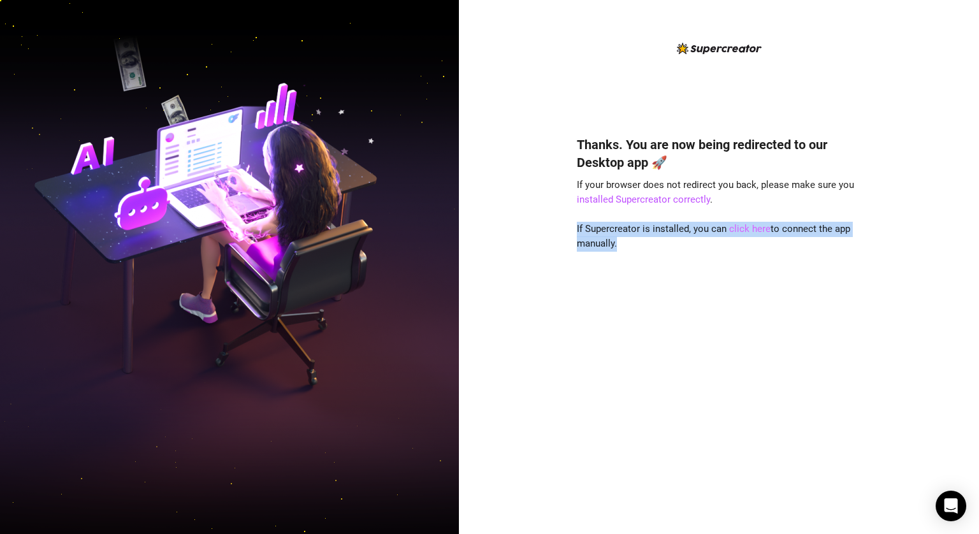
click at [741, 225] on link "click here" at bounding box center [749, 228] width 41 height 11
click at [748, 260] on div "Thanks. You are now being redirected to our Desktop app 🚀 If your browser does …" at bounding box center [719, 316] width 284 height 395
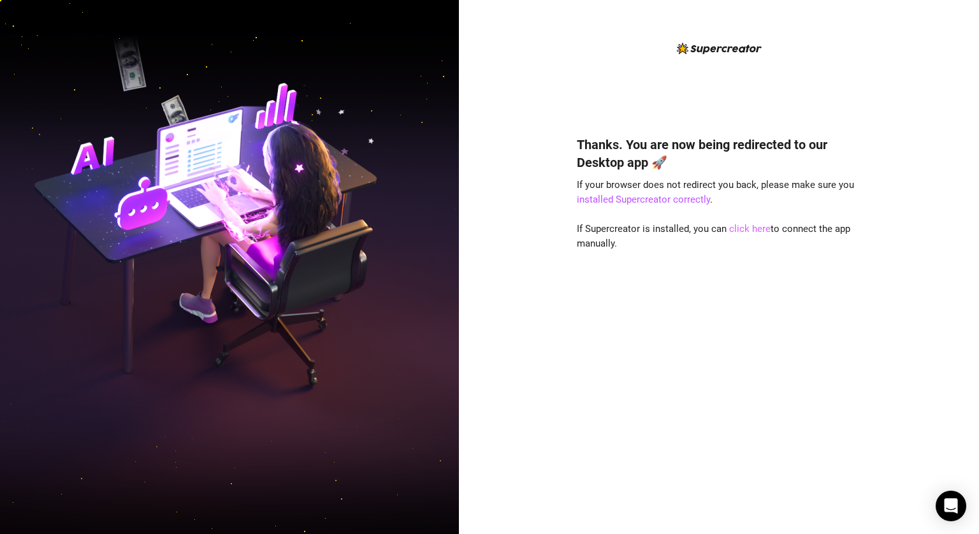
click at [742, 223] on link "click here" at bounding box center [749, 228] width 41 height 11
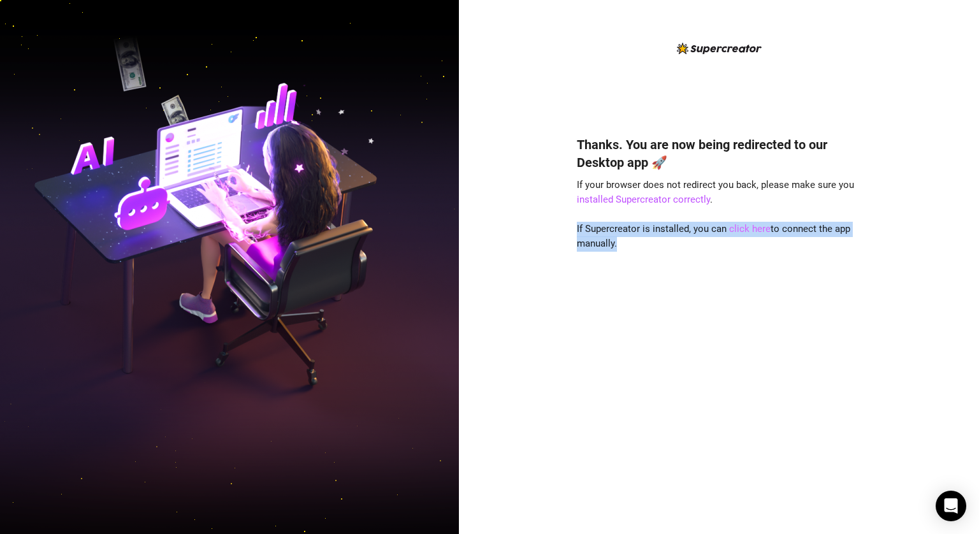
click at [742, 223] on link "click here" at bounding box center [749, 228] width 41 height 11
click at [749, 274] on div "Thanks. You are now being redirected to our Desktop app 🚀 If your browser does …" at bounding box center [719, 316] width 284 height 395
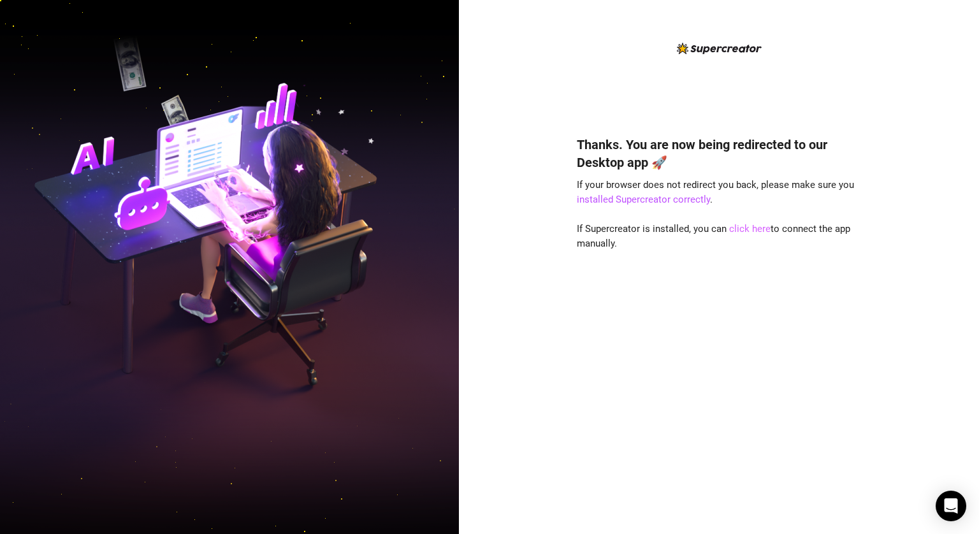
click at [748, 231] on link "click here" at bounding box center [749, 228] width 41 height 11
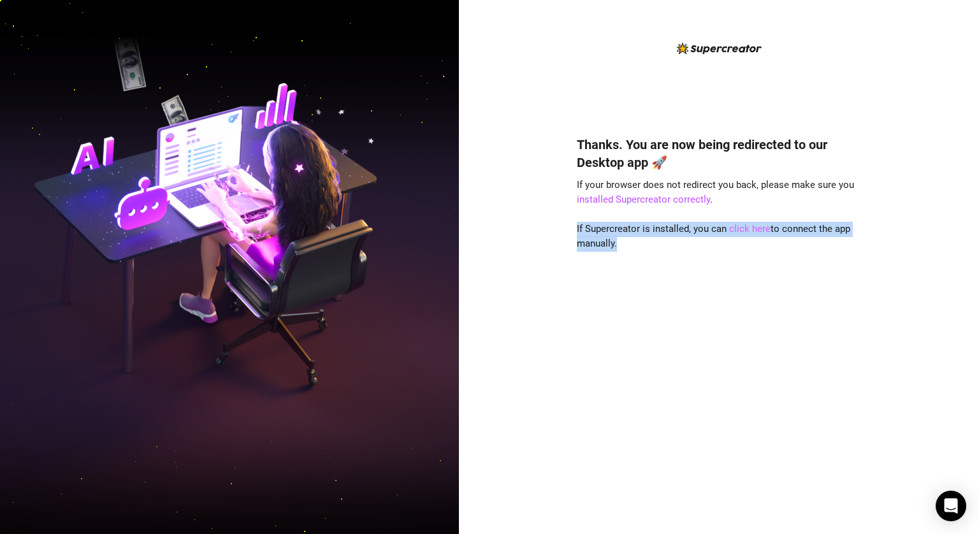
click at [749, 231] on link "click here" at bounding box center [749, 228] width 41 height 11
click at [748, 232] on link "click here" at bounding box center [749, 228] width 41 height 11
click at [748, 231] on link "click here" at bounding box center [749, 228] width 41 height 11
click at [752, 260] on div "Thanks. You are now being redirected to our Desktop app 🚀 If your browser does …" at bounding box center [719, 316] width 284 height 395
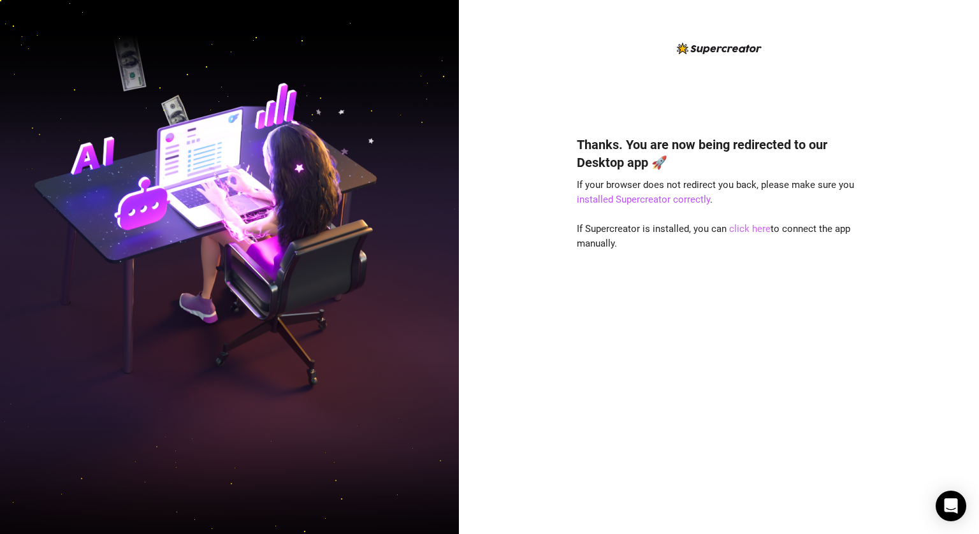
click at [740, 227] on link "click here" at bounding box center [749, 228] width 41 height 11
click at [739, 227] on link "click here" at bounding box center [749, 228] width 41 height 11
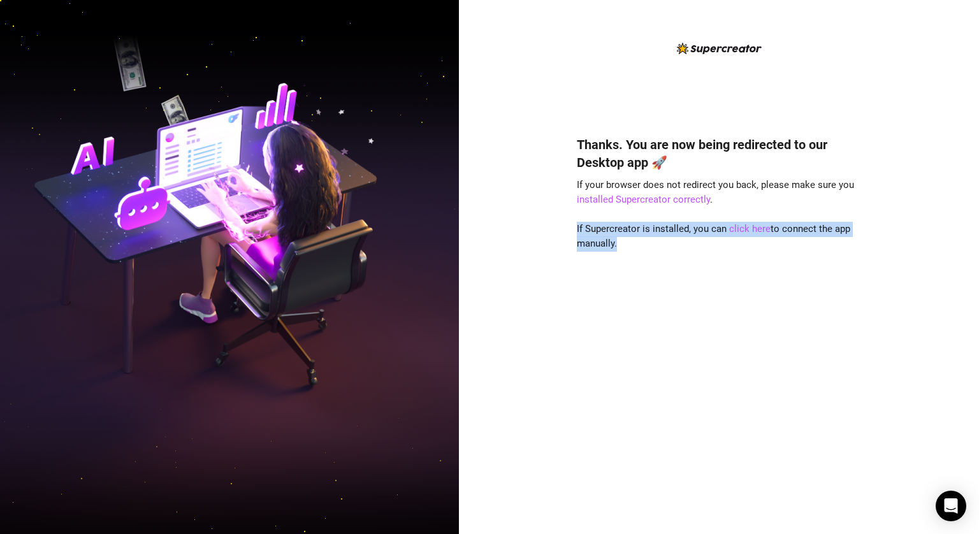
click at [752, 270] on div "Thanks. You are now being redirected to our Desktop app 🚀 If your browser does …" at bounding box center [719, 316] width 284 height 395
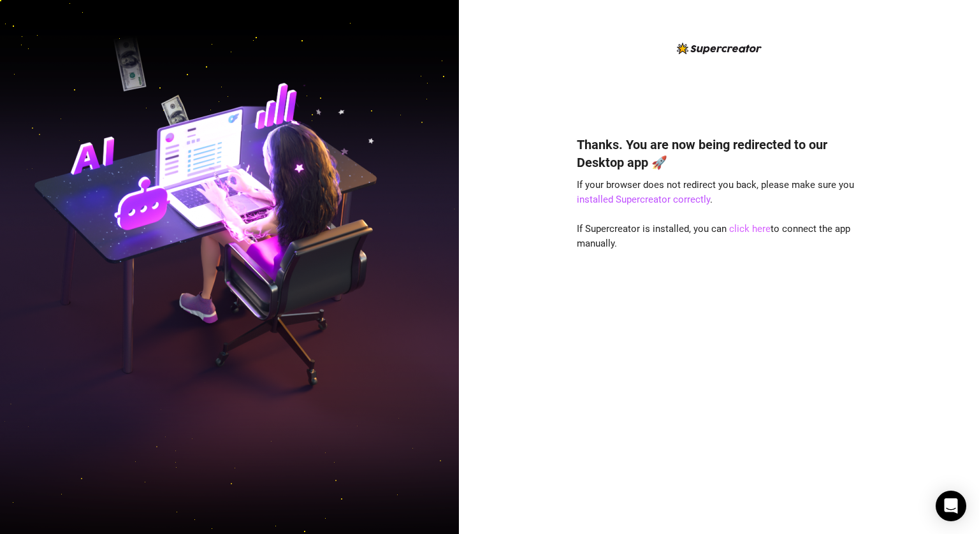
click at [744, 231] on link "click here" at bounding box center [749, 228] width 41 height 11
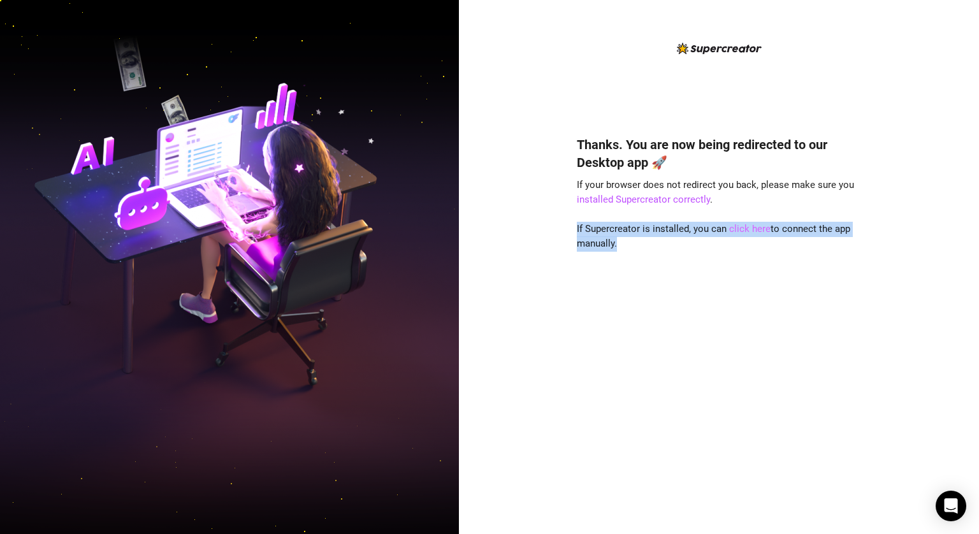
click at [744, 231] on link "click here" at bounding box center [749, 228] width 41 height 11
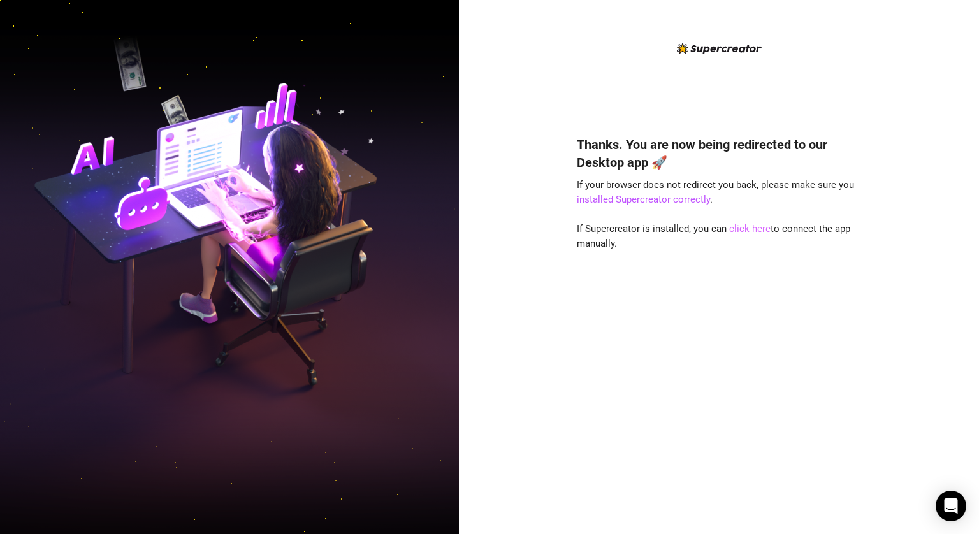
click at [745, 236] on div "Thanks. You are now being redirected to our Desktop app 🚀 If your browser does …" at bounding box center [719, 316] width 284 height 395
click at [739, 229] on link "click here" at bounding box center [749, 228] width 41 height 11
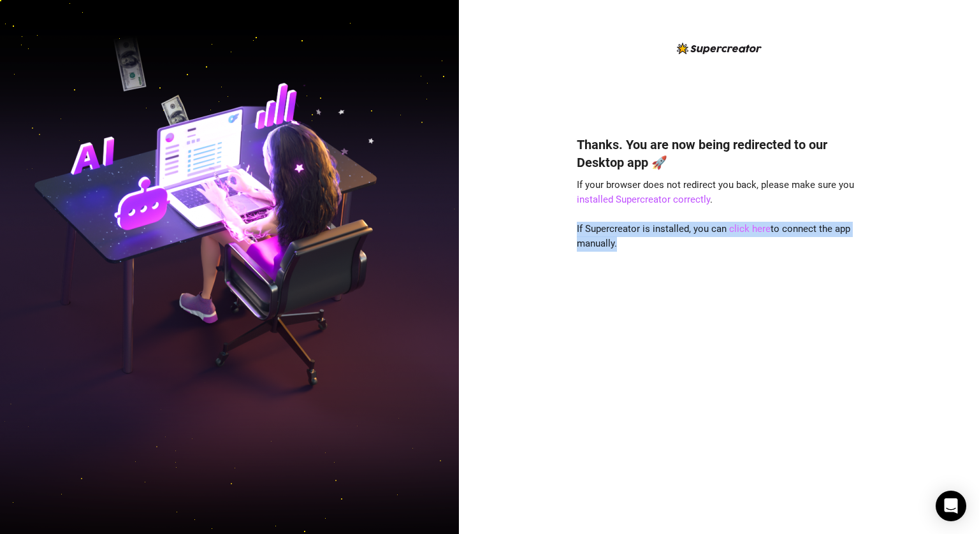
click at [739, 229] on link "click here" at bounding box center [749, 228] width 41 height 11
drag, startPoint x: 738, startPoint y: 270, endPoint x: 749, endPoint y: 257, distance: 17.2
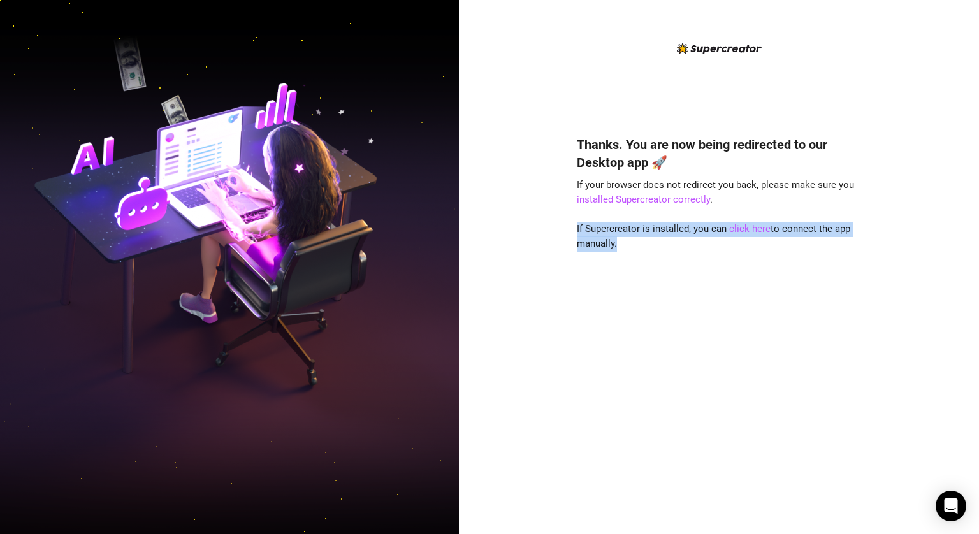
click at [737, 270] on div "Thanks. You are now being redirected to our Desktop app 🚀 If your browser does …" at bounding box center [719, 316] width 284 height 395
click at [752, 228] on link "click here" at bounding box center [749, 228] width 41 height 11
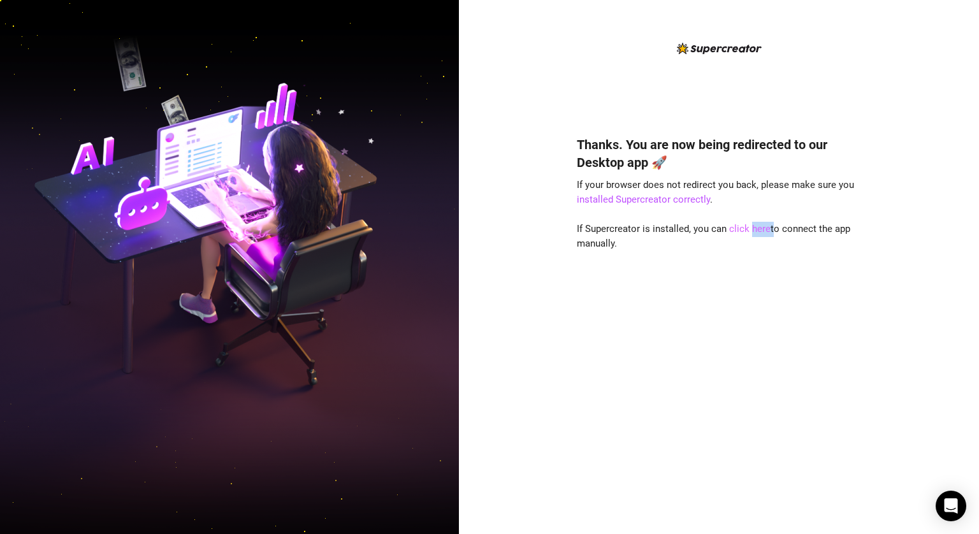
click at [752, 228] on link "click here" at bounding box center [749, 228] width 41 height 11
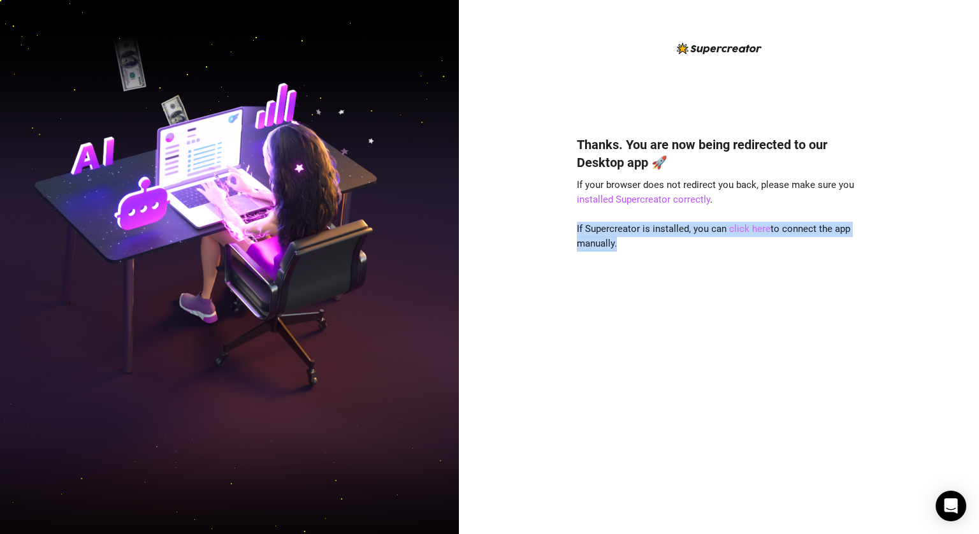
click at [752, 227] on link "click here" at bounding box center [749, 228] width 41 height 11
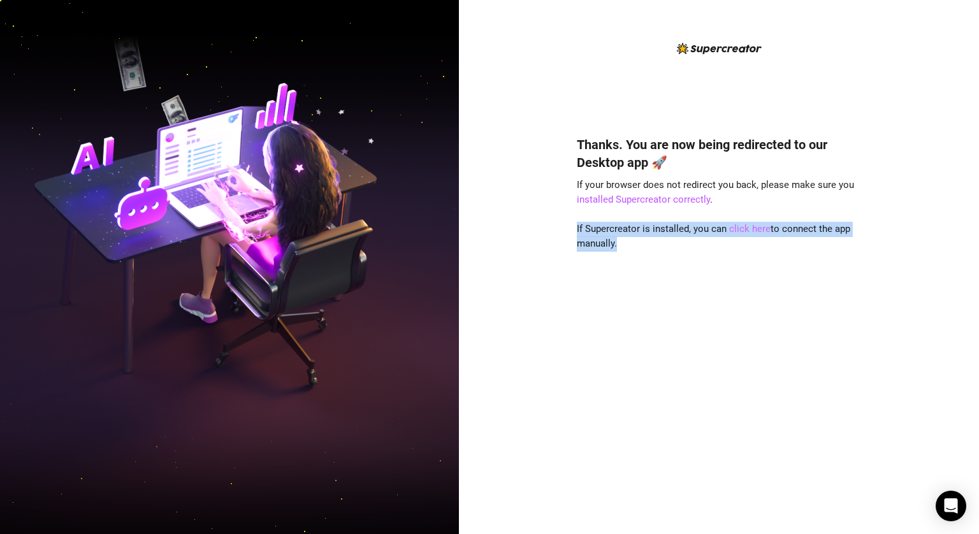
click at [752, 227] on link "click here" at bounding box center [749, 228] width 41 height 11
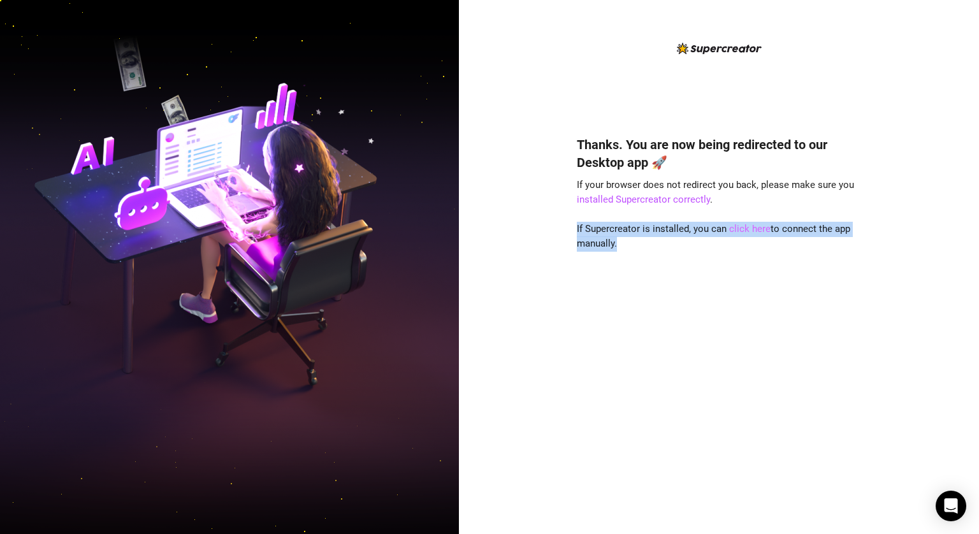
click at [752, 227] on link "click here" at bounding box center [749, 228] width 41 height 11
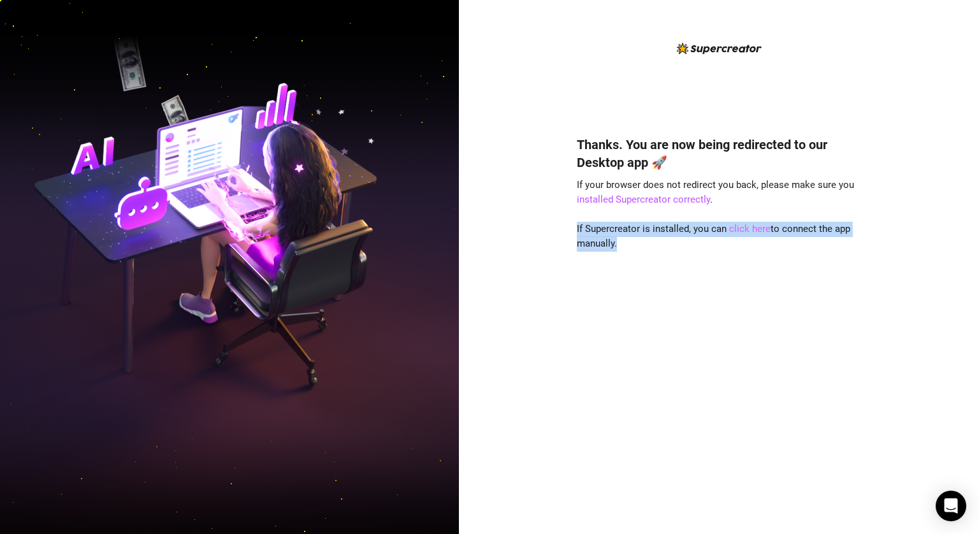
click at [752, 227] on link "click here" at bounding box center [749, 228] width 41 height 11
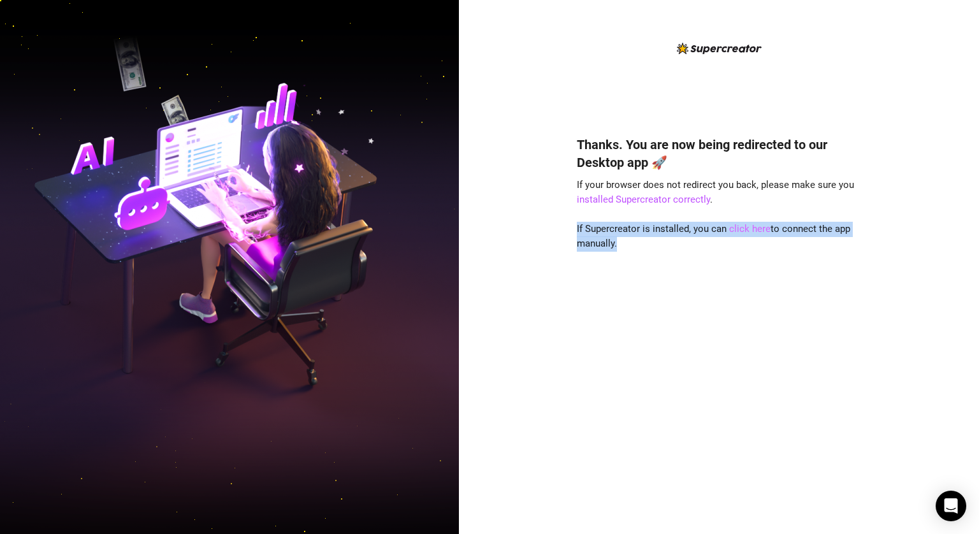
click at [752, 227] on link "click here" at bounding box center [749, 228] width 41 height 11
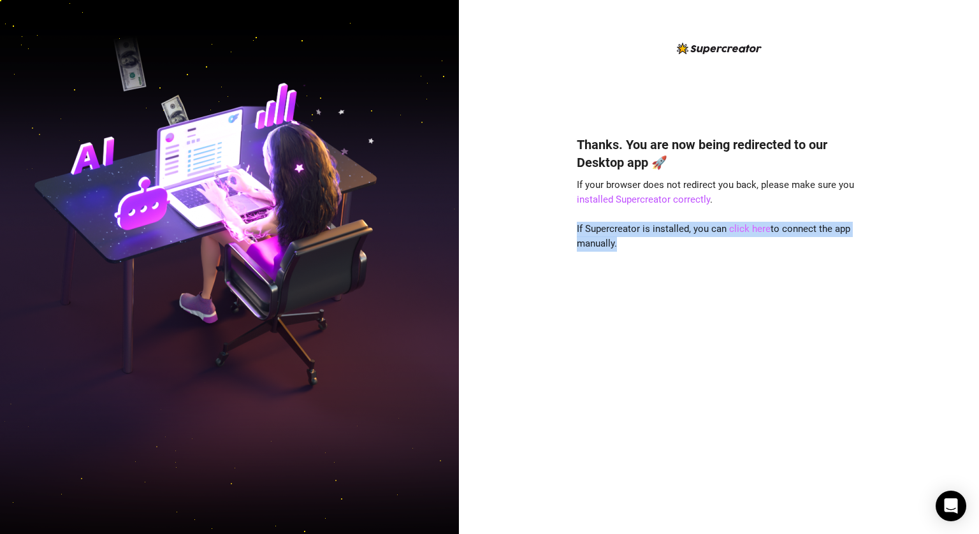
click at [752, 227] on link "click here" at bounding box center [749, 228] width 41 height 11
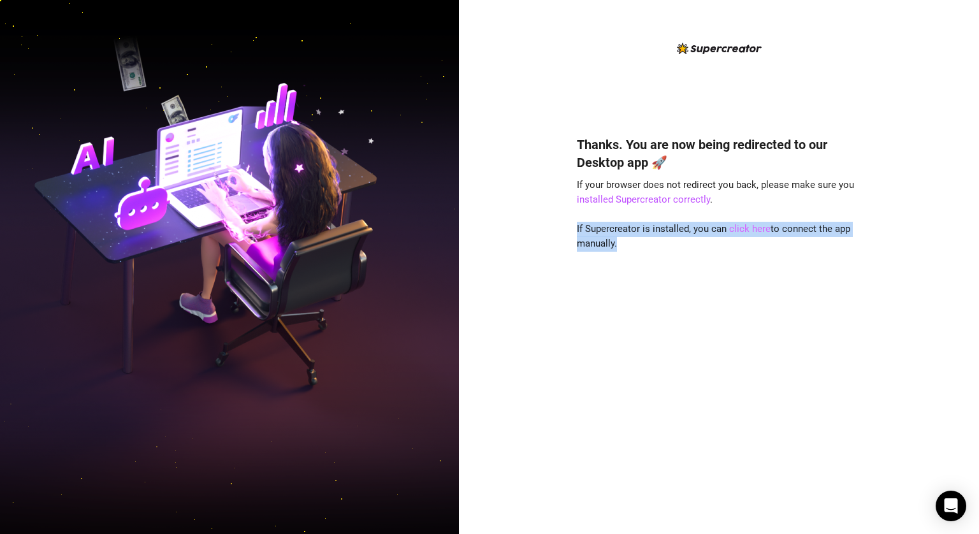
click at [752, 227] on link "click here" at bounding box center [749, 228] width 41 height 11
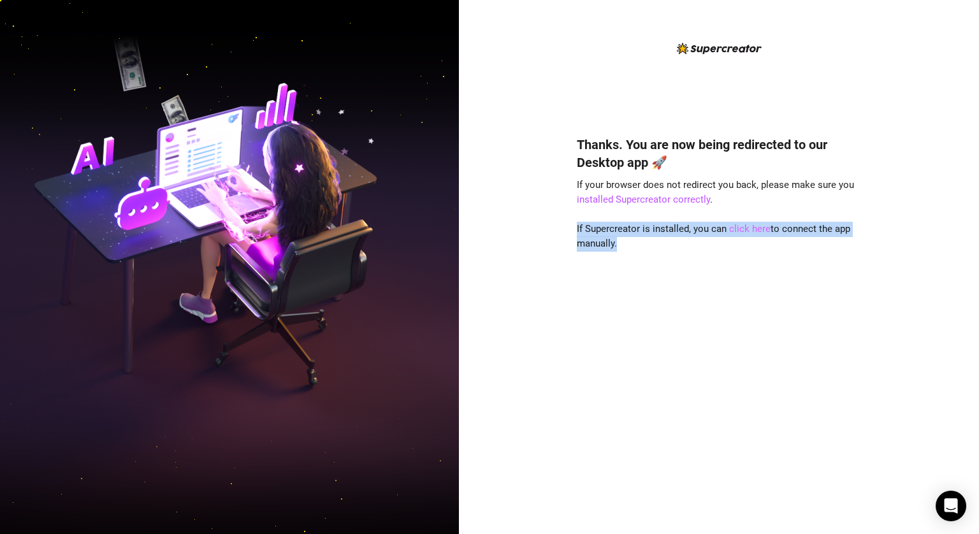
click at [752, 227] on link "click here" at bounding box center [749, 228] width 41 height 11
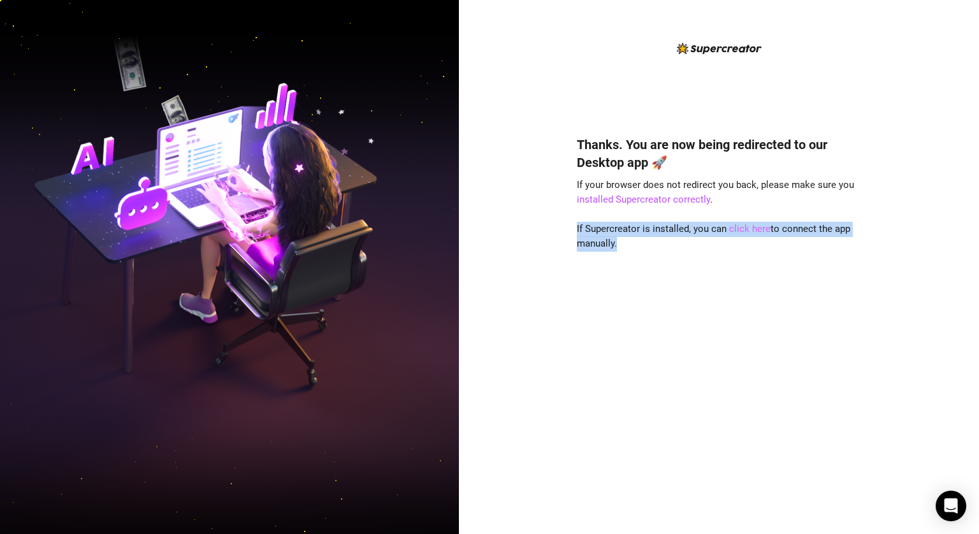
click at [752, 227] on link "click here" at bounding box center [749, 228] width 41 height 11
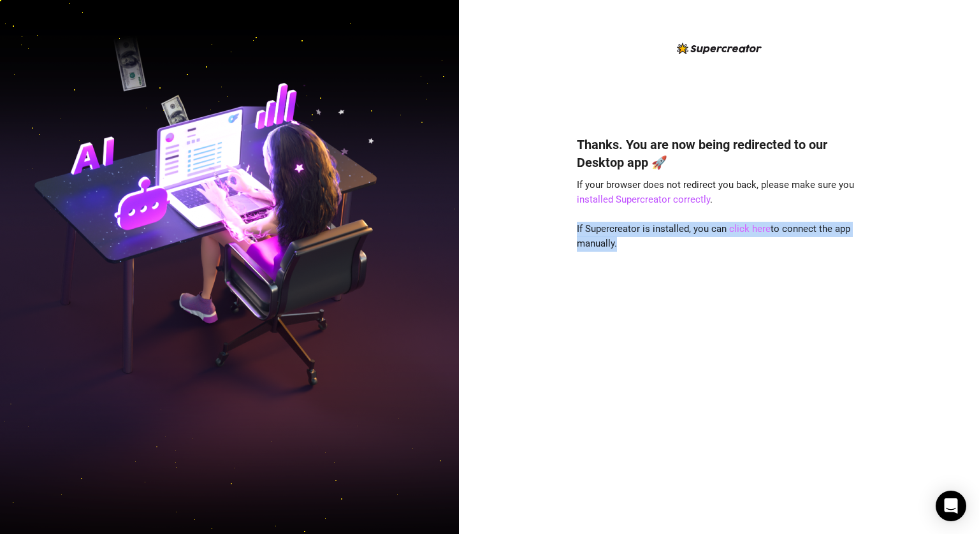
click at [751, 227] on link "click here" at bounding box center [749, 228] width 41 height 11
click at [749, 268] on div "Thanks. You are now being redirected to our Desktop app 🚀 If your browser does …" at bounding box center [719, 316] width 284 height 395
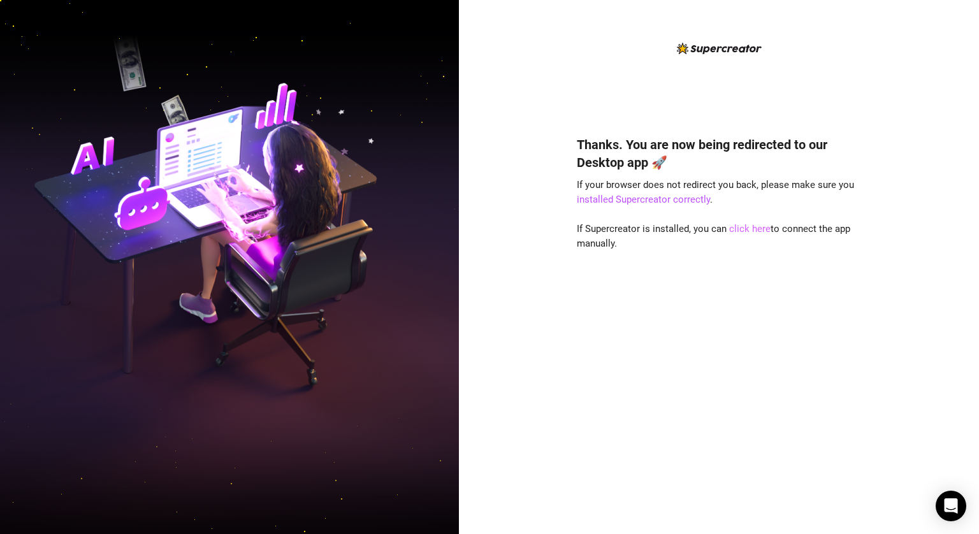
click at [759, 229] on link "click here" at bounding box center [749, 228] width 41 height 11
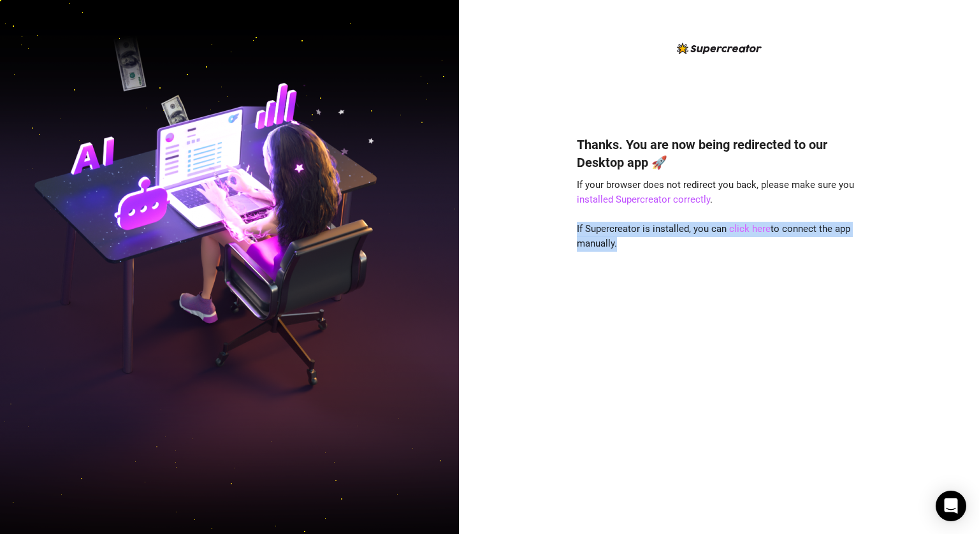
click at [759, 229] on link "click here" at bounding box center [749, 228] width 41 height 11
click at [758, 229] on link "click here" at bounding box center [749, 228] width 41 height 11
click at [752, 281] on div "Thanks. You are now being redirected to our Desktop app 🚀 If your browser does …" at bounding box center [719, 316] width 284 height 395
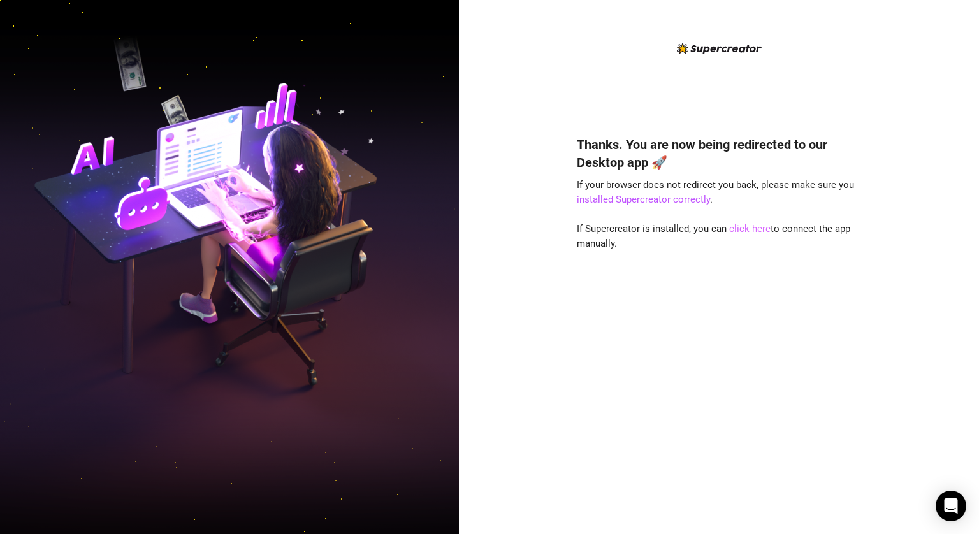
click at [742, 231] on link "click here" at bounding box center [749, 228] width 41 height 11
click at [742, 233] on link "click here" at bounding box center [749, 228] width 41 height 11
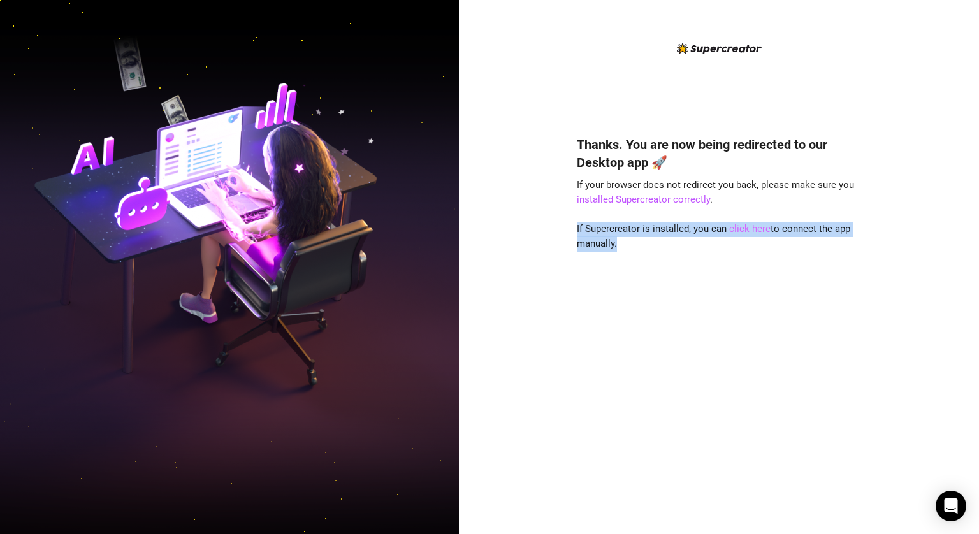
click at [742, 231] on link "click here" at bounding box center [749, 228] width 41 height 11
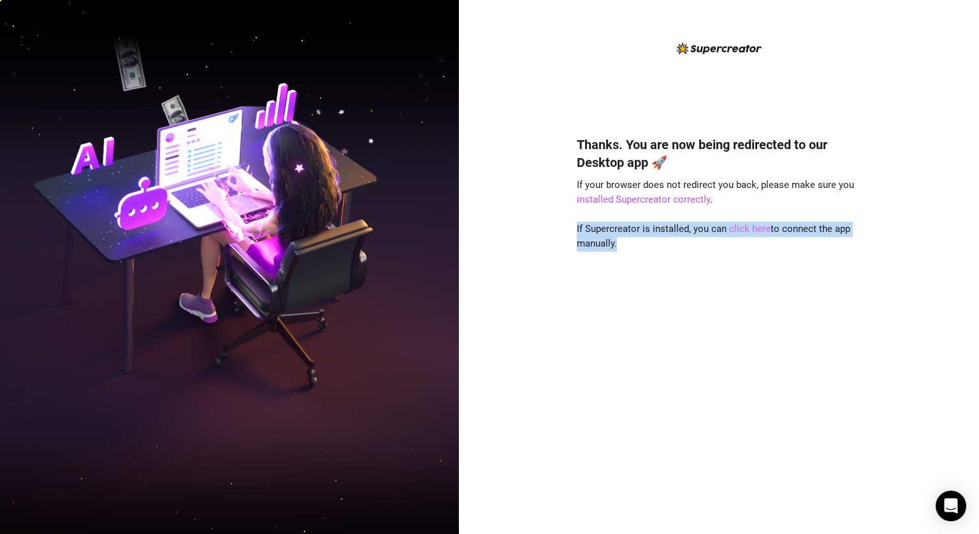
click at [742, 231] on link "click here" at bounding box center [749, 228] width 41 height 11
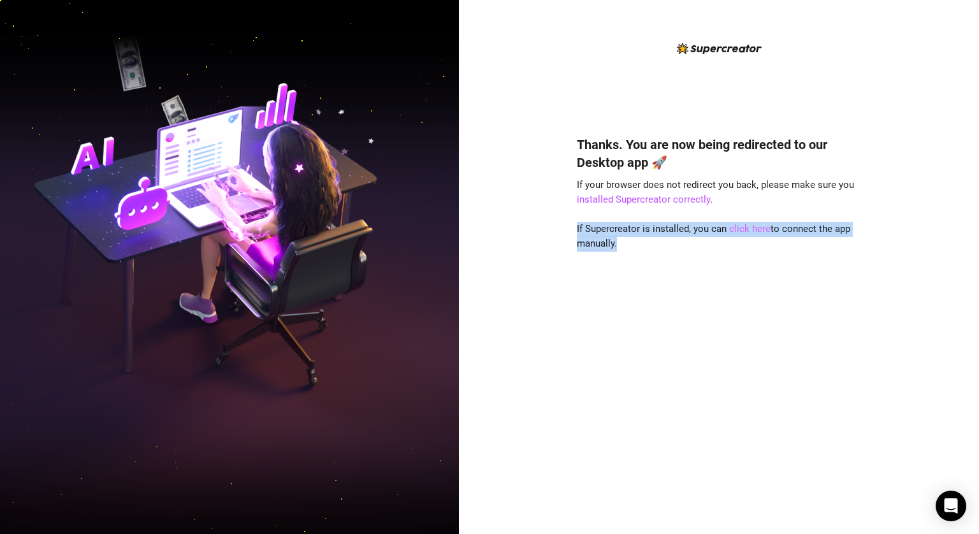
click at [743, 231] on link "click here" at bounding box center [749, 228] width 41 height 11
click at [717, 257] on div "Thanks. You are now being redirected to our Desktop app 🚀 If your browser does …" at bounding box center [719, 316] width 284 height 395
click at [736, 222] on div "Thanks. You are now being redirected to our Desktop app 🚀 If your browser does …" at bounding box center [719, 316] width 284 height 395
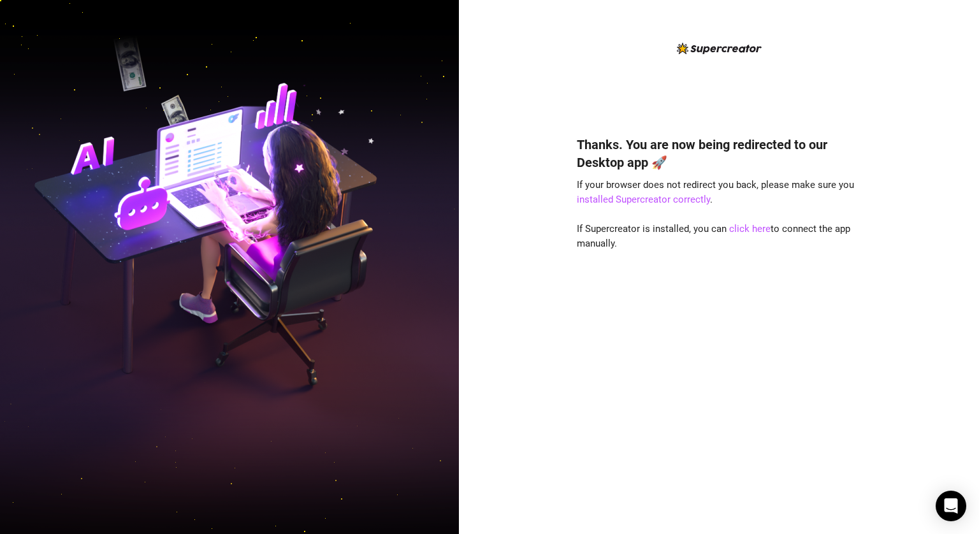
click at [742, 249] on div "Thanks. You are now being redirected to our Desktop app 🚀 If your browser does …" at bounding box center [719, 316] width 284 height 395
click at [744, 226] on link "click here" at bounding box center [749, 228] width 41 height 11
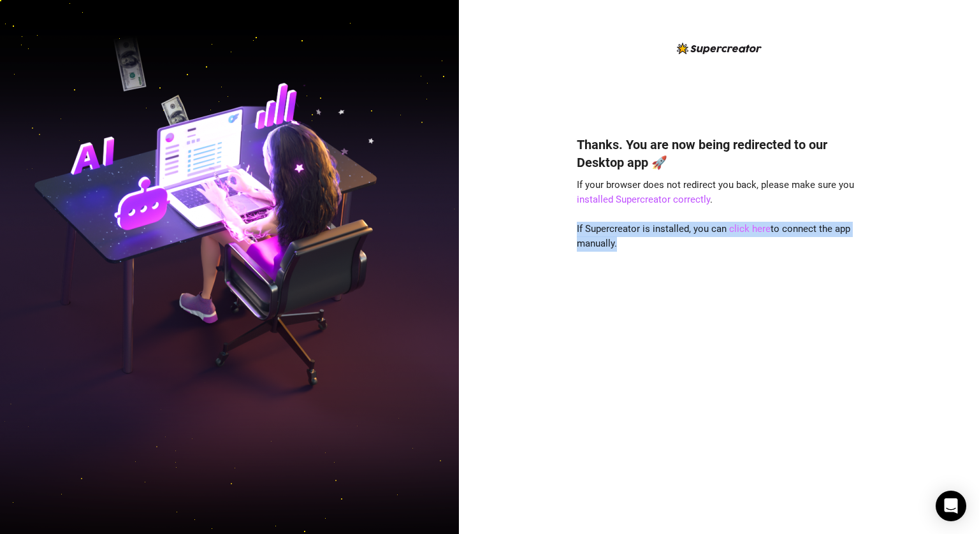
click at [744, 226] on link "click here" at bounding box center [749, 228] width 41 height 11
click at [744, 227] on link "click here" at bounding box center [749, 228] width 41 height 11
click at [743, 229] on link "click here" at bounding box center [749, 228] width 41 height 11
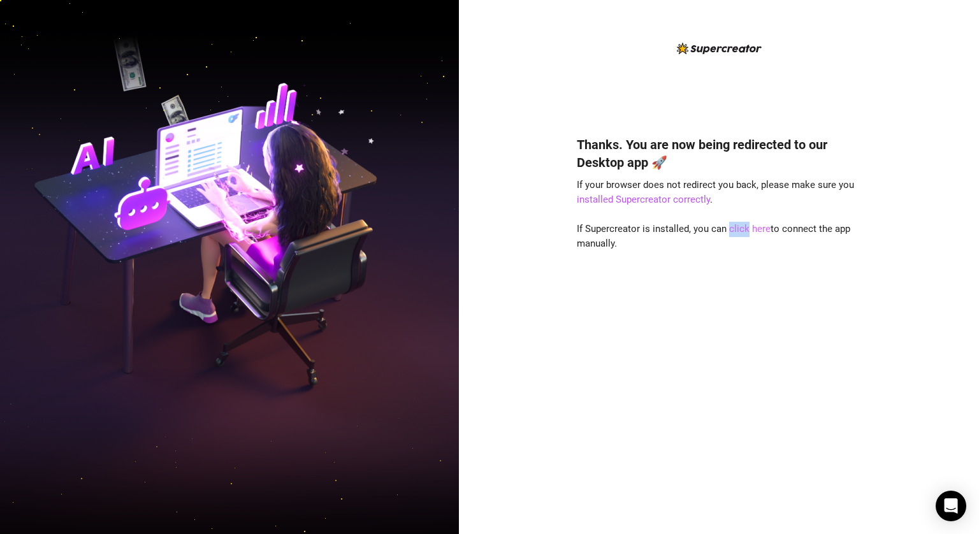
click at [743, 227] on link "click here" at bounding box center [749, 228] width 41 height 11
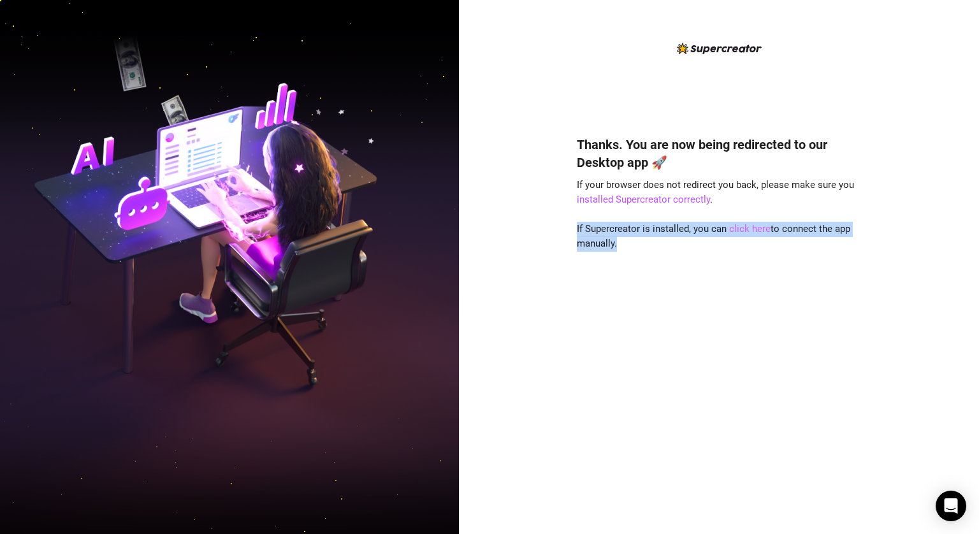
click at [742, 228] on link "click here" at bounding box center [749, 228] width 41 height 11
click at [742, 227] on link "click here" at bounding box center [749, 228] width 41 height 11
click at [686, 289] on div "Thanks. You are now being redirected to our Desktop app 🚀 If your browser does …" at bounding box center [719, 316] width 284 height 395
